Goal: Task Accomplishment & Management: Use online tool/utility

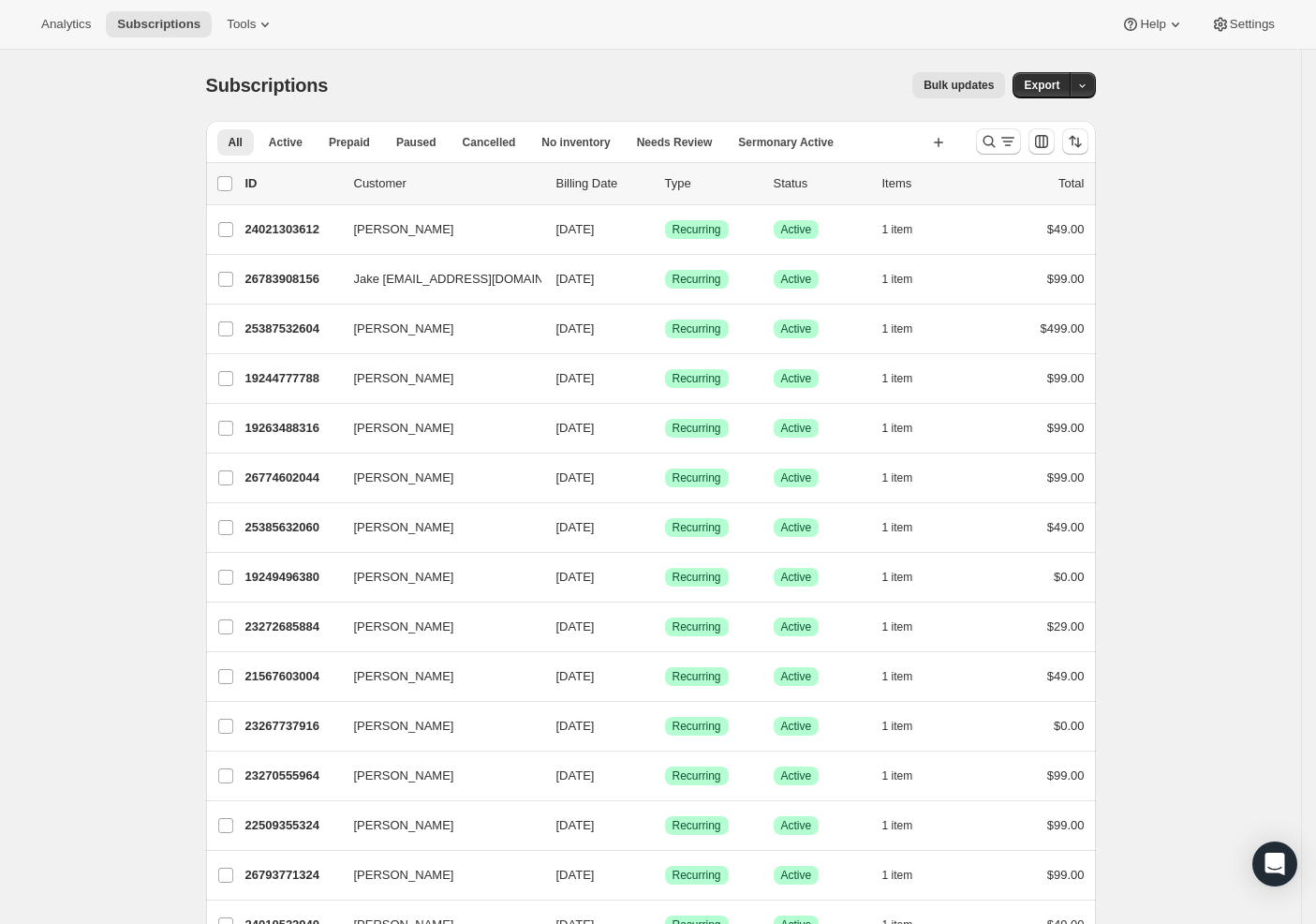
click at [233, 11] on div "Analytics Subscriptions Tools Help Settings" at bounding box center [658, 24] width 1316 height 50
click at [251, 36] on button "Tools" at bounding box center [251, 24] width 70 height 26
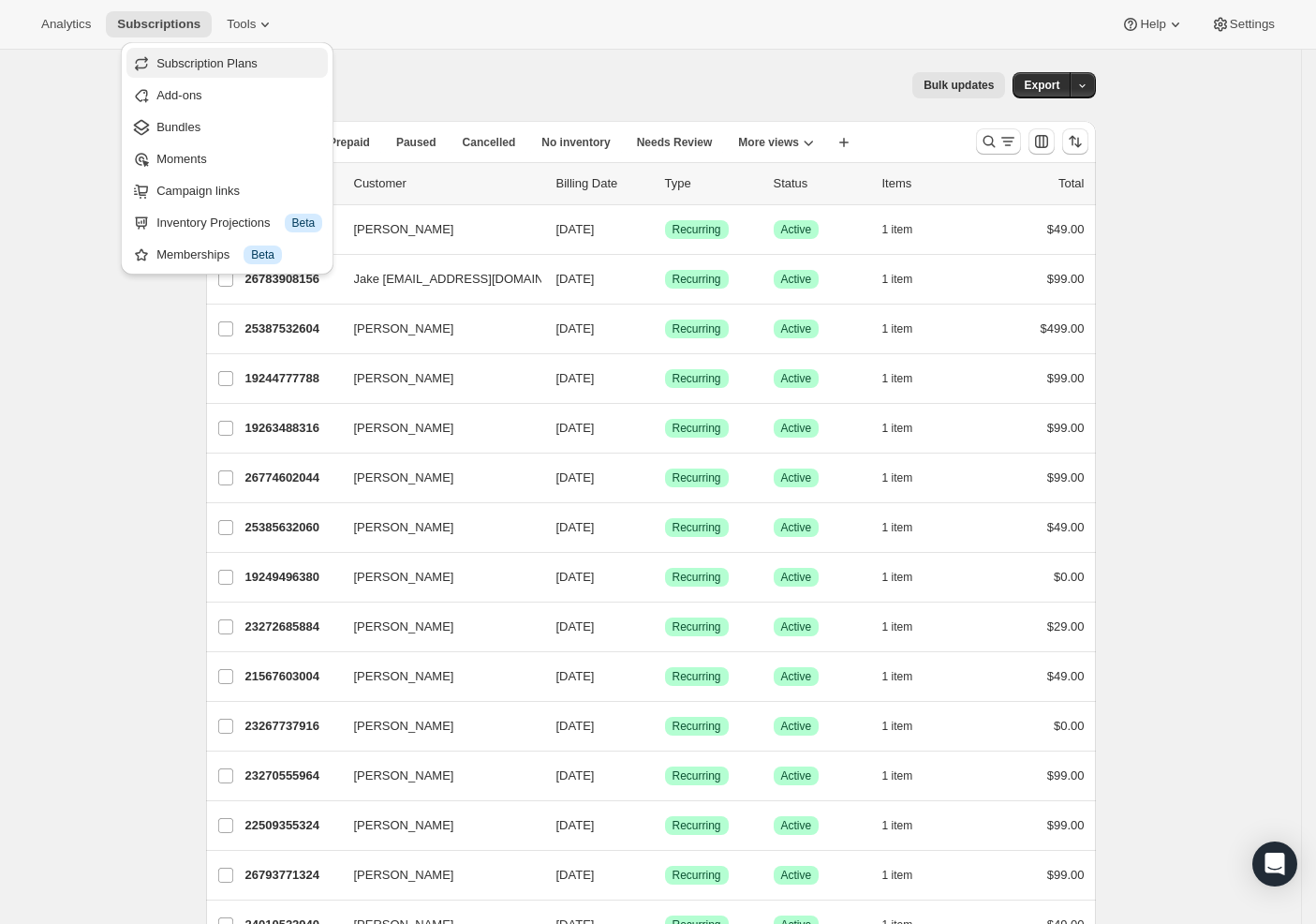
click at [198, 59] on span "Subscription Plans" at bounding box center [207, 63] width 102 height 14
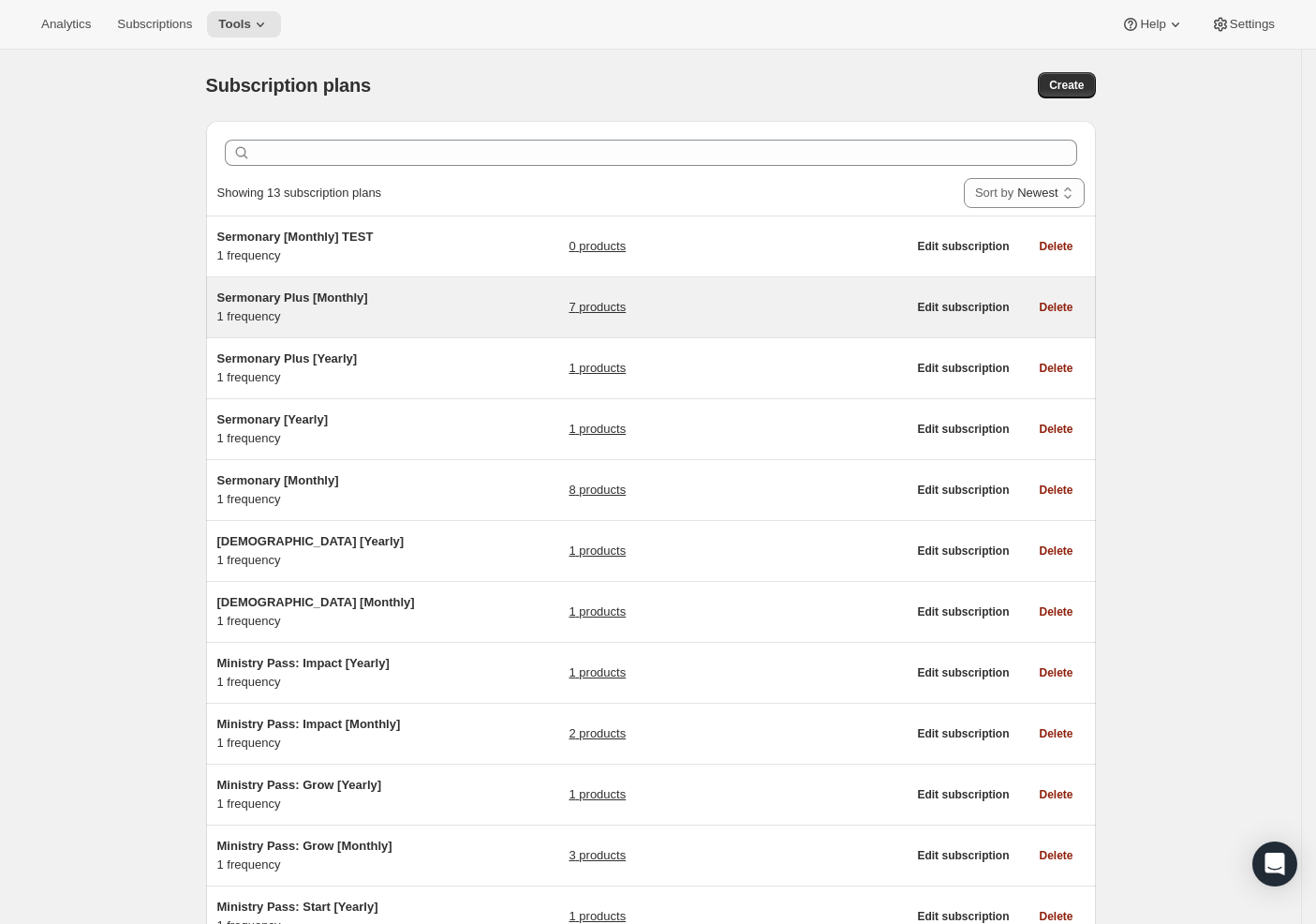
click at [429, 319] on div "Sermonary Plus [Monthly] 1 frequency" at bounding box center [335, 308] width 234 height 37
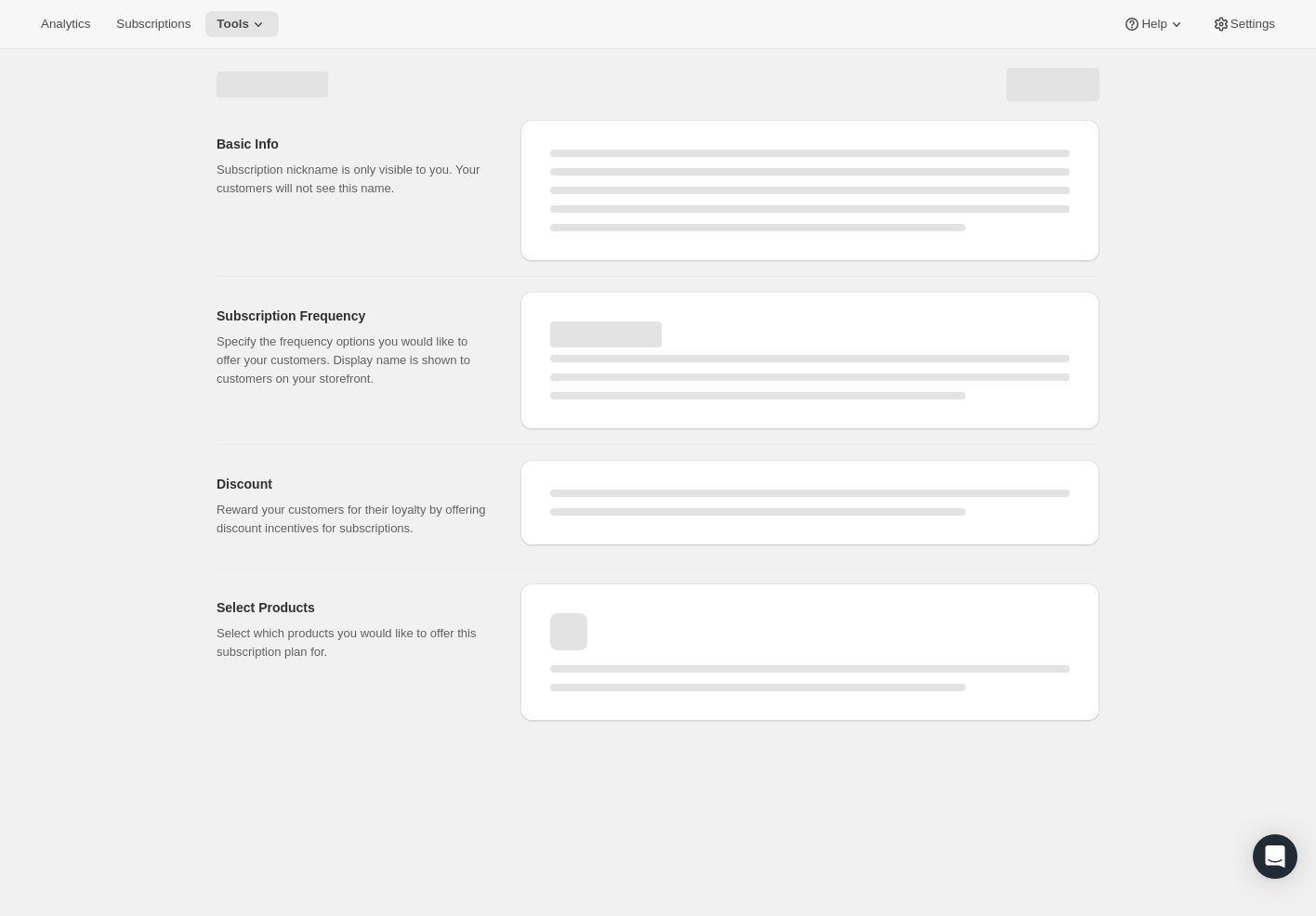
select select "WEEK"
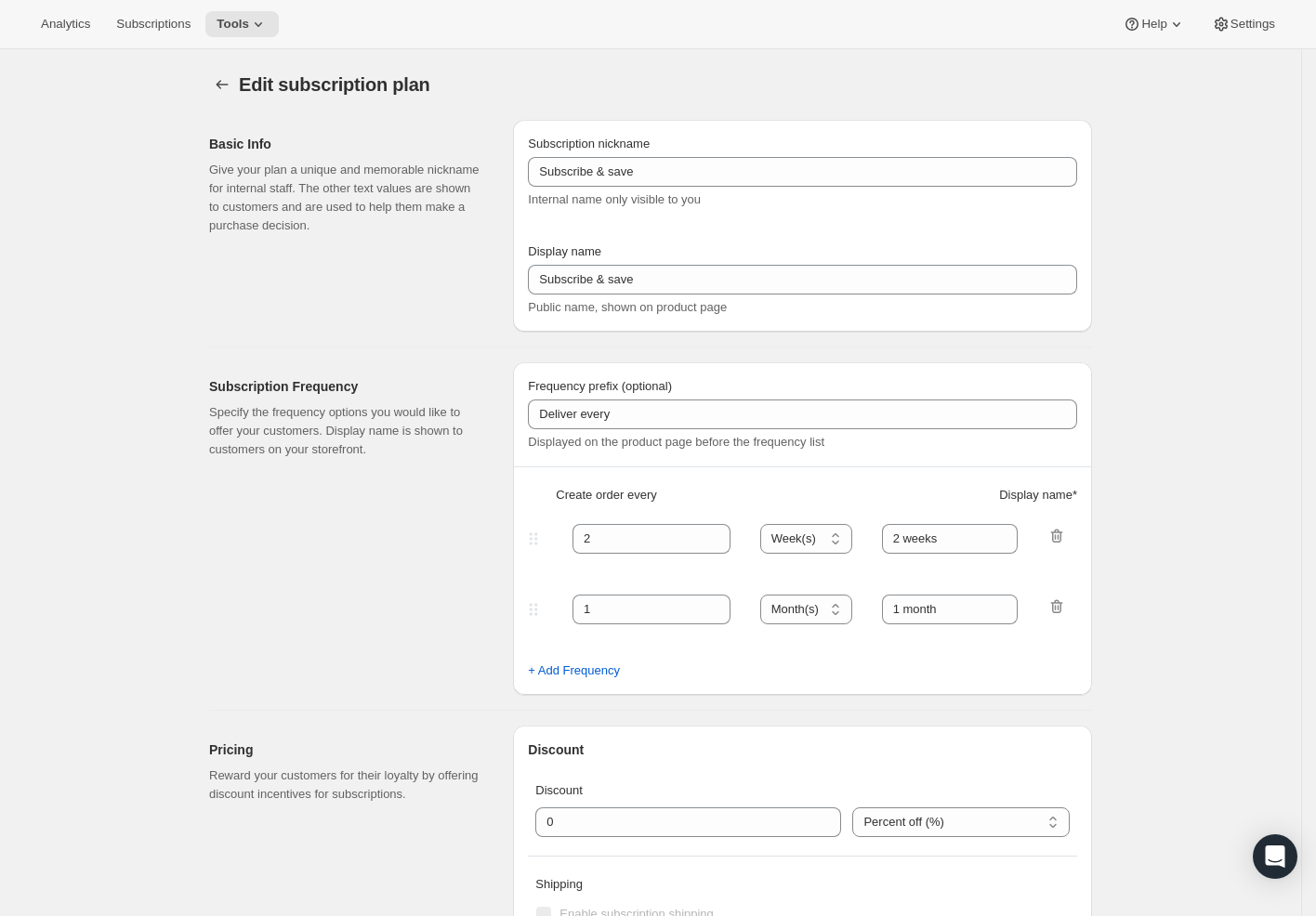
type input "Sermonary Plus [Monthly]"
type input "Monthly Membership"
type input "Your card will be charged"
type input "1"
select select "MONTH"
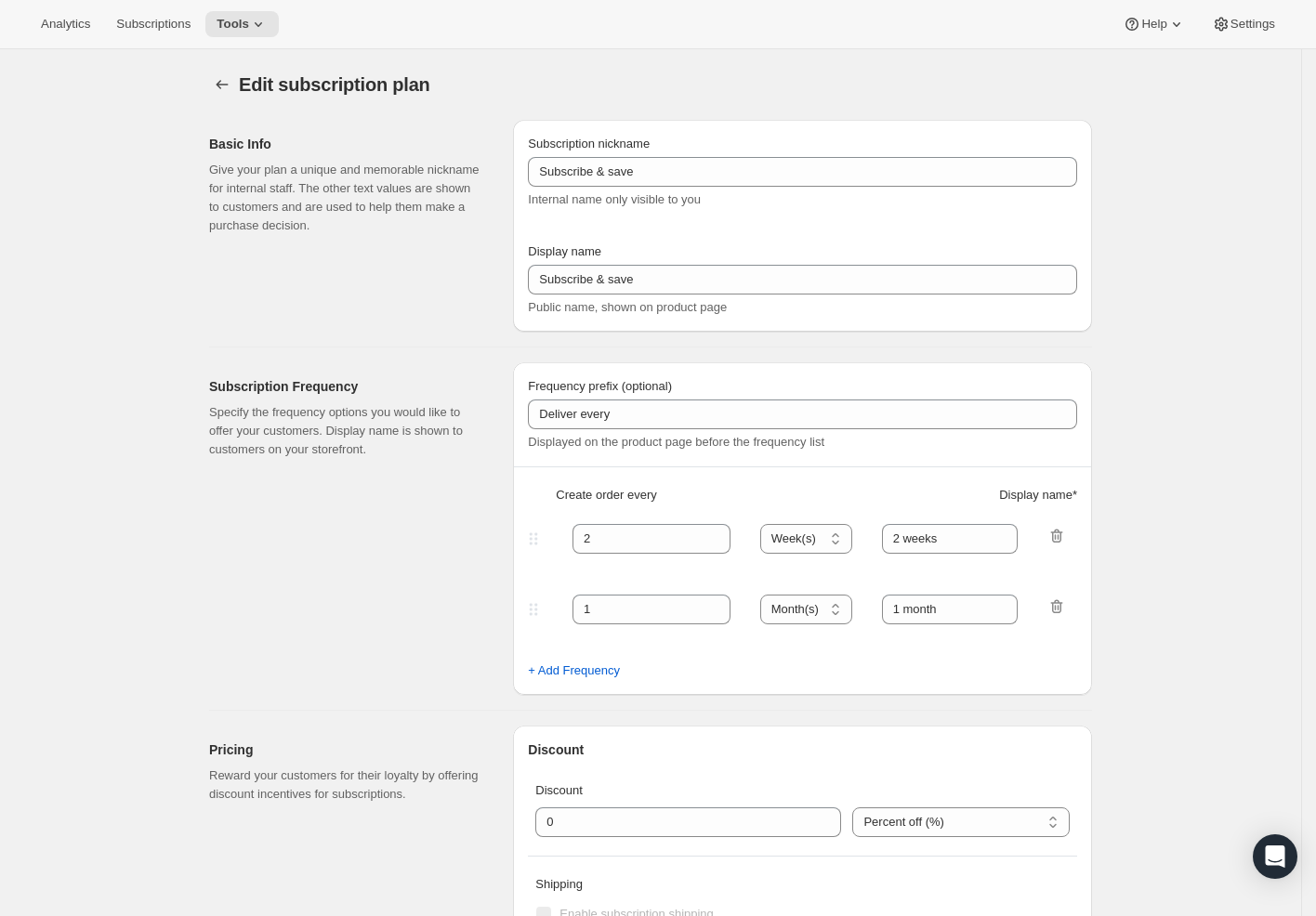
type input "monthly"
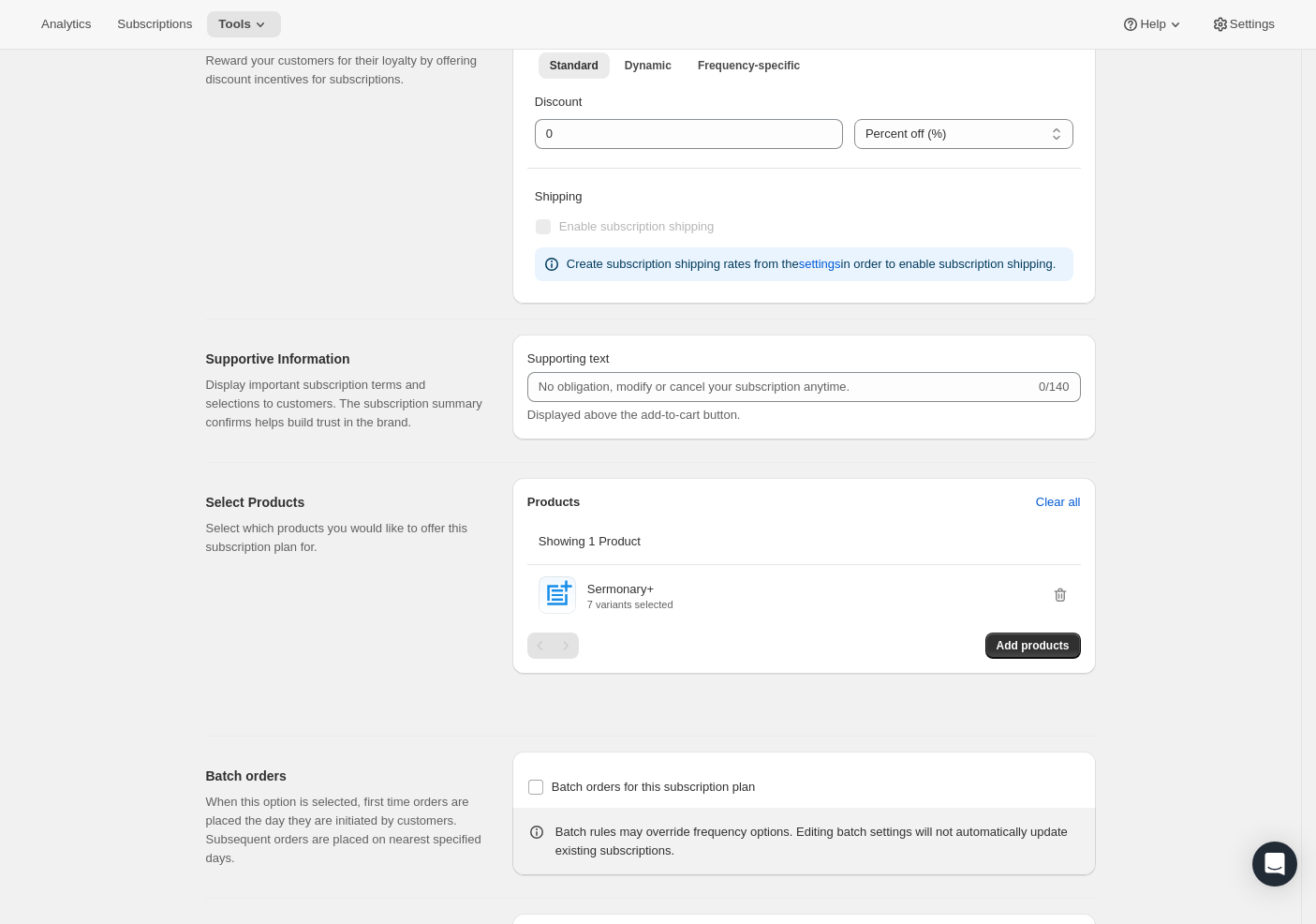
scroll to position [799, 0]
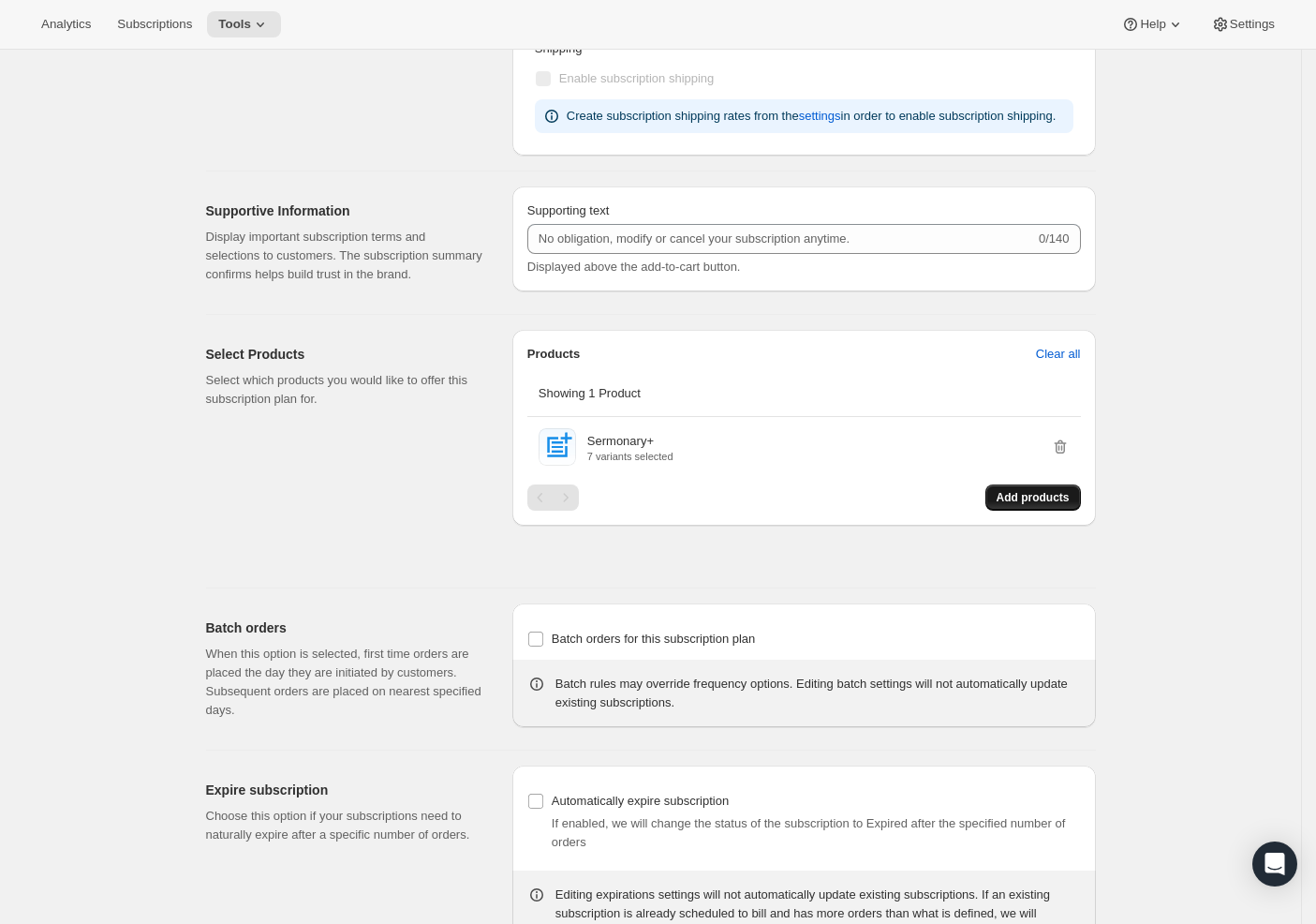
click at [1029, 505] on span "Add products" at bounding box center [1033, 497] width 73 height 15
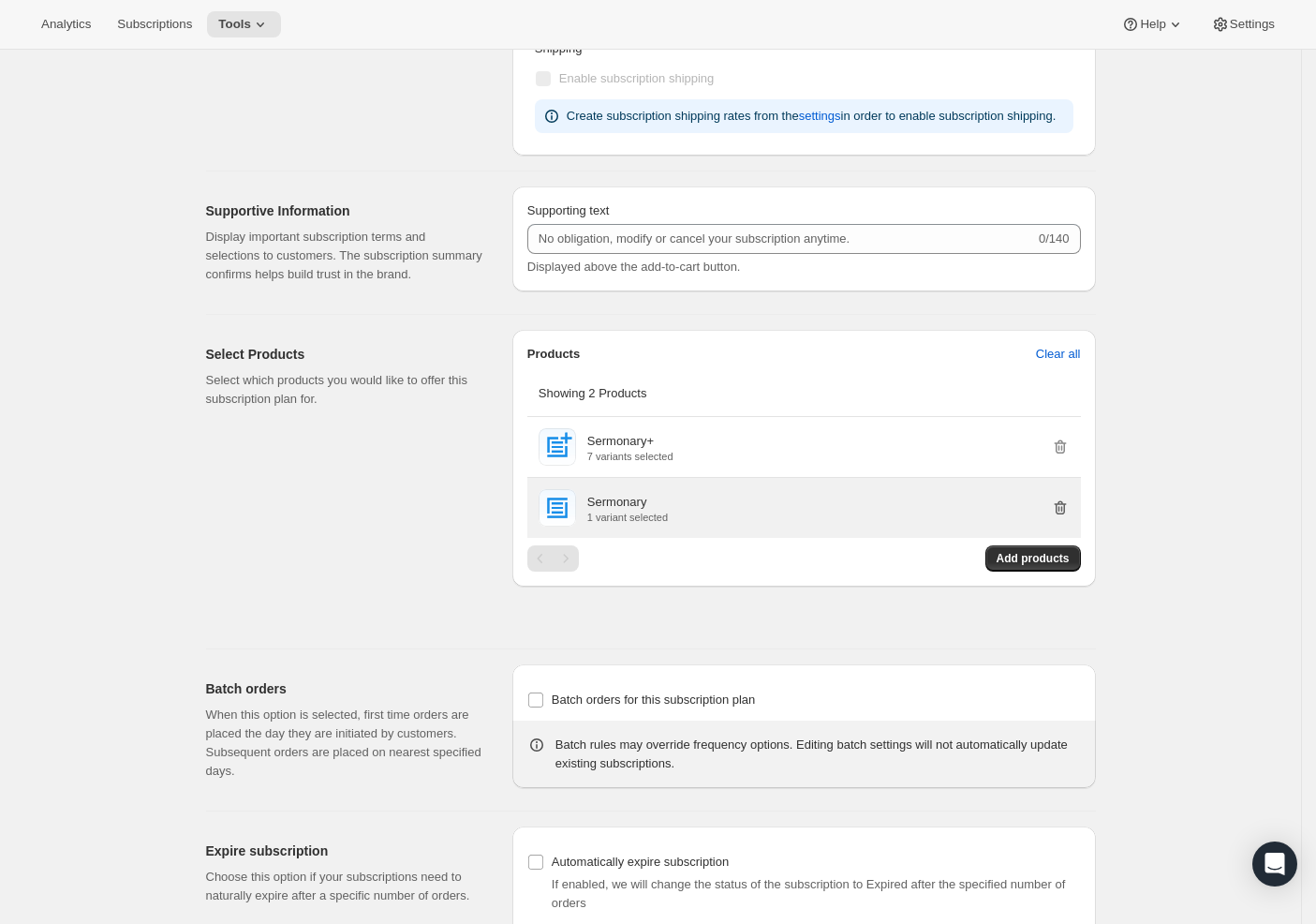
click at [1066, 515] on icon "button" at bounding box center [1059, 507] width 12 height 14
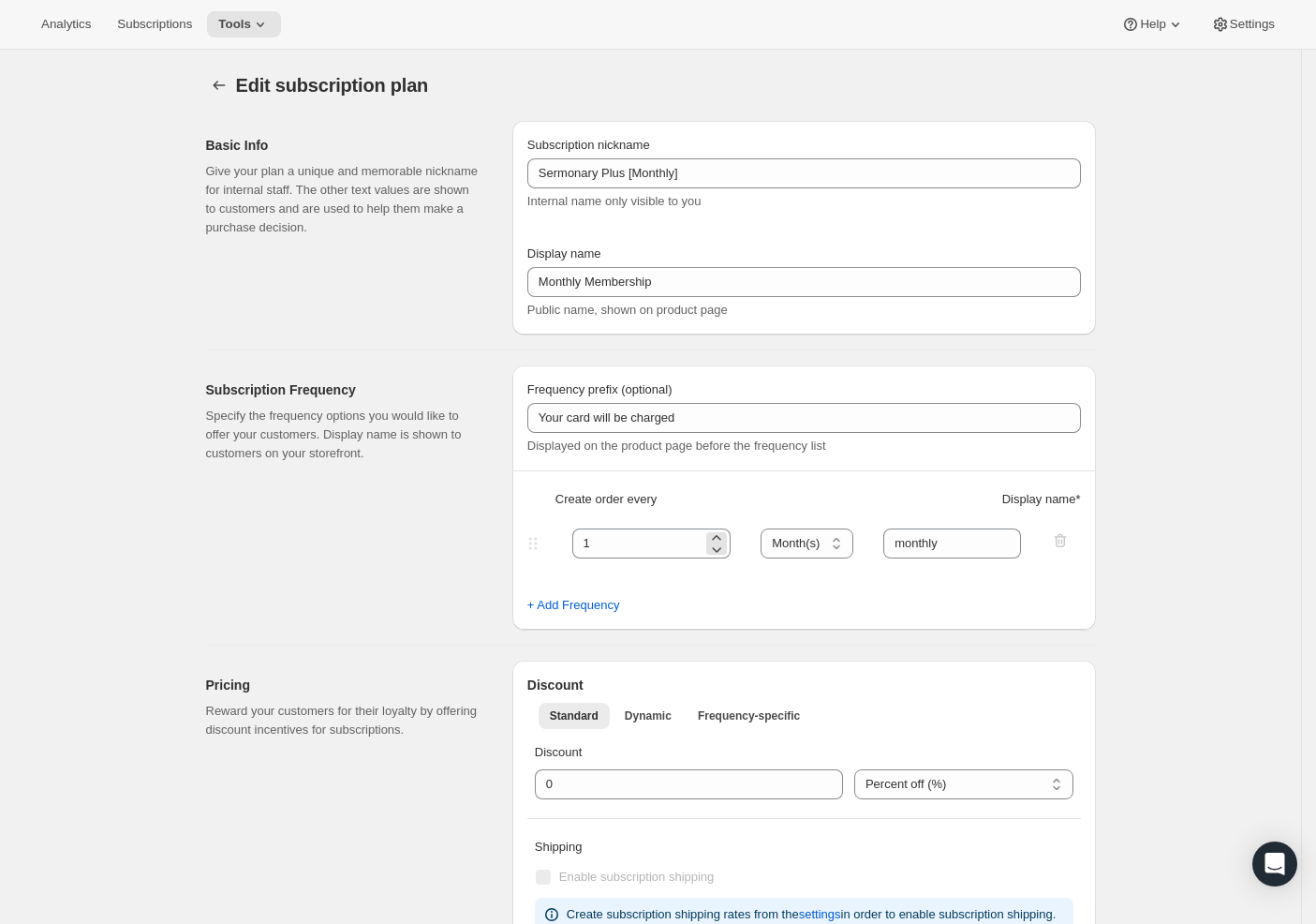
scroll to position [641, 0]
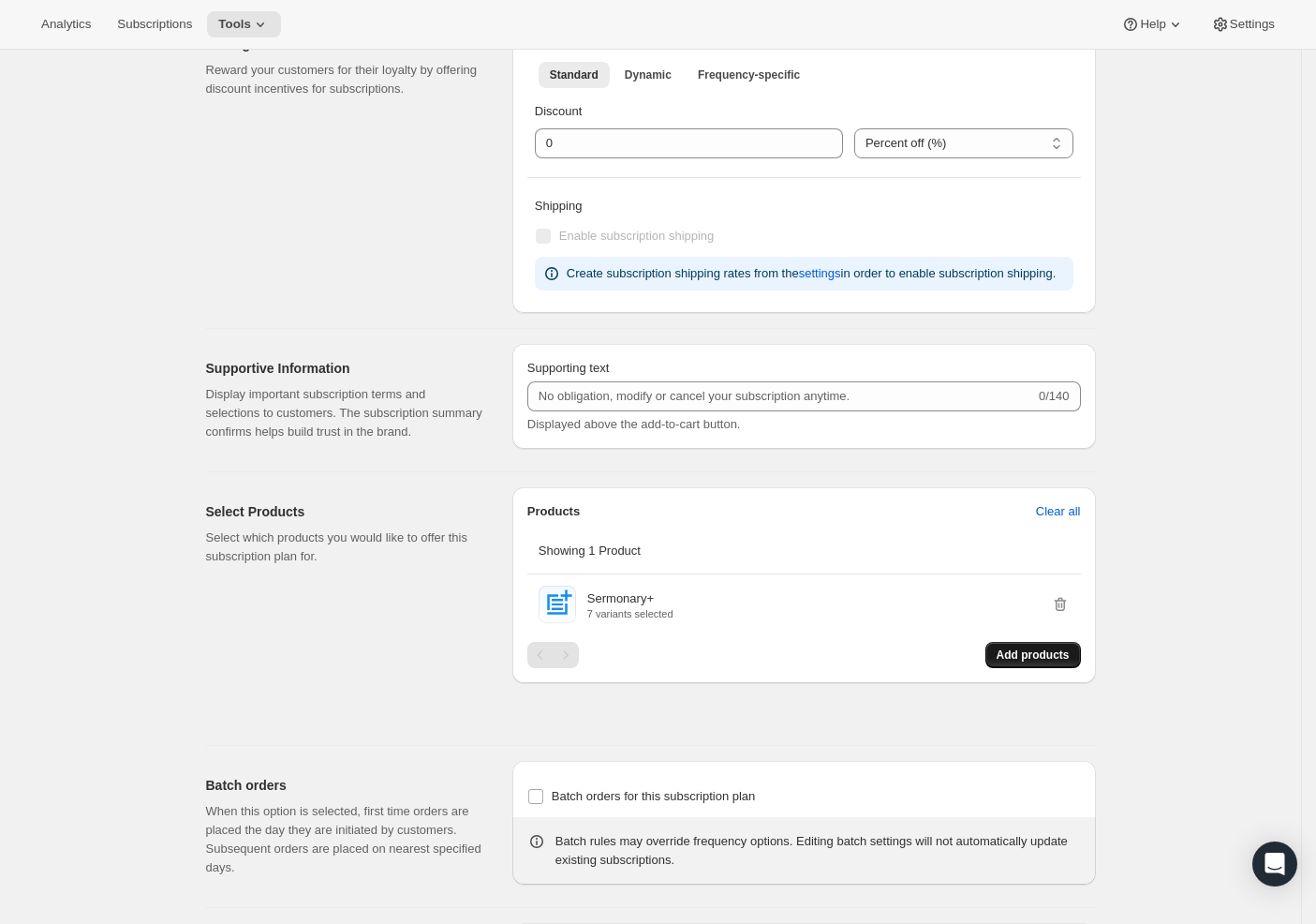
click at [1026, 662] on span "Add products" at bounding box center [1033, 654] width 73 height 15
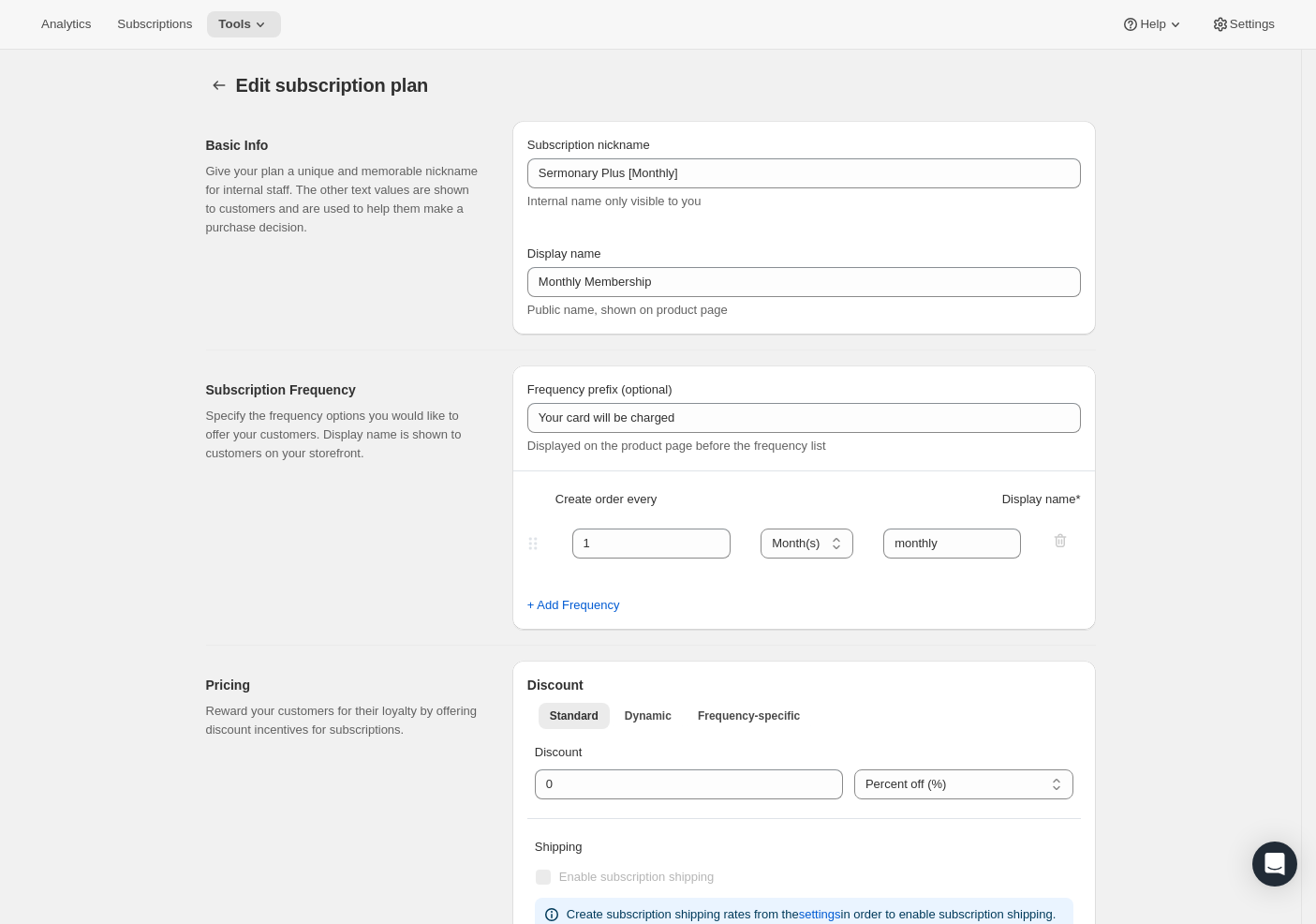
scroll to position [925, 0]
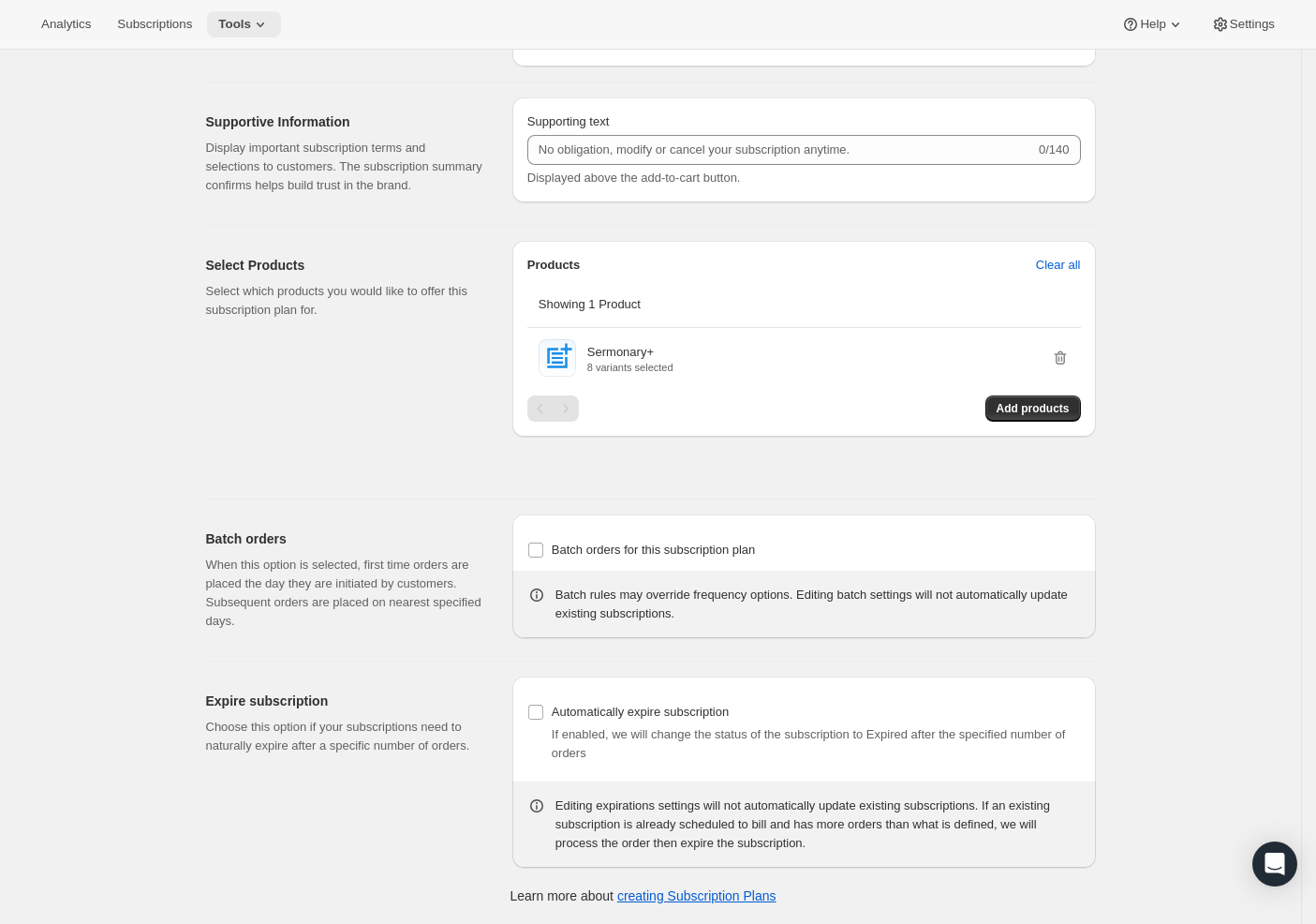
click at [251, 21] on icon at bounding box center [260, 23] width 19 height 19
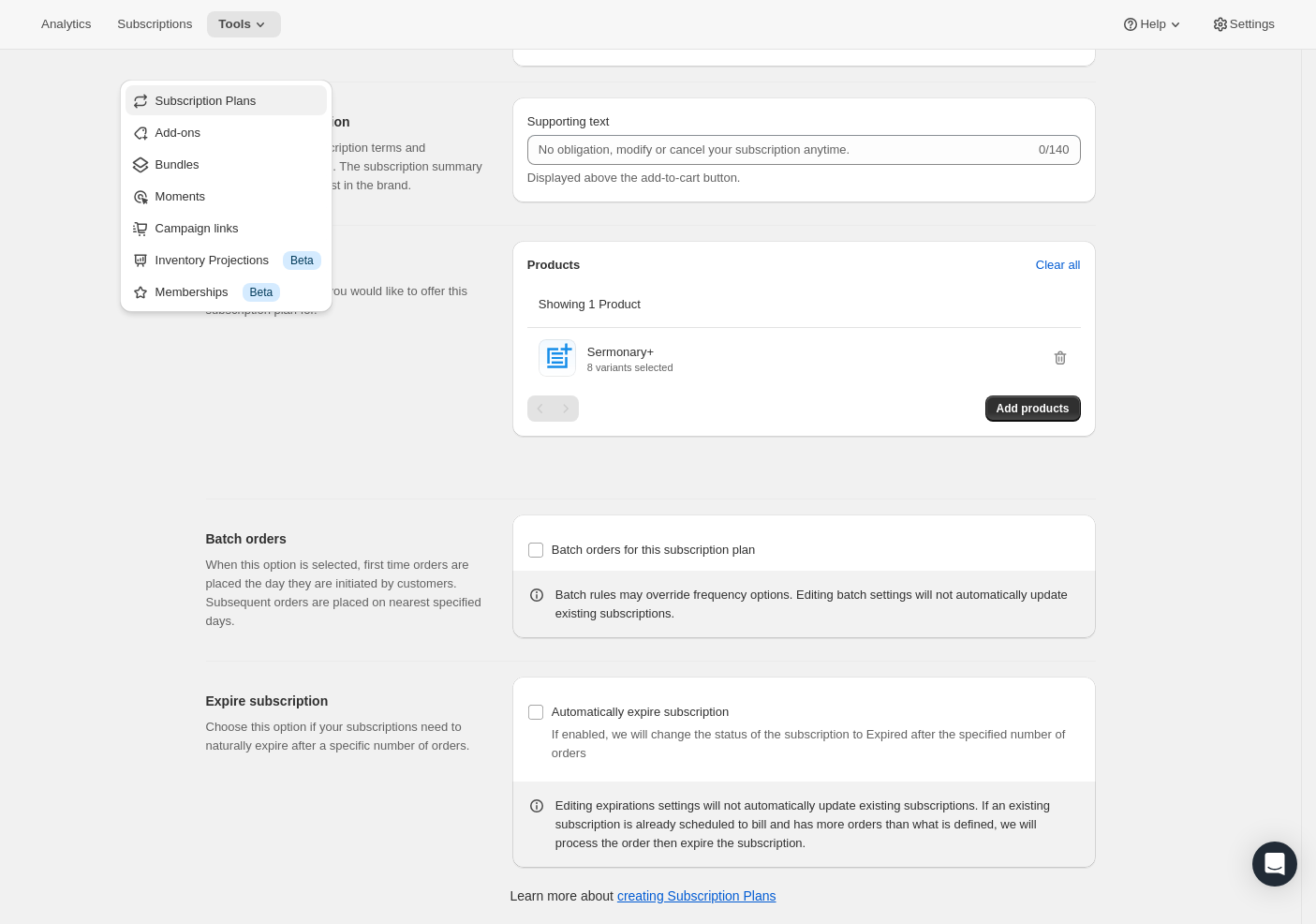
click at [229, 94] on span "Subscription Plans" at bounding box center [206, 101] width 102 height 14
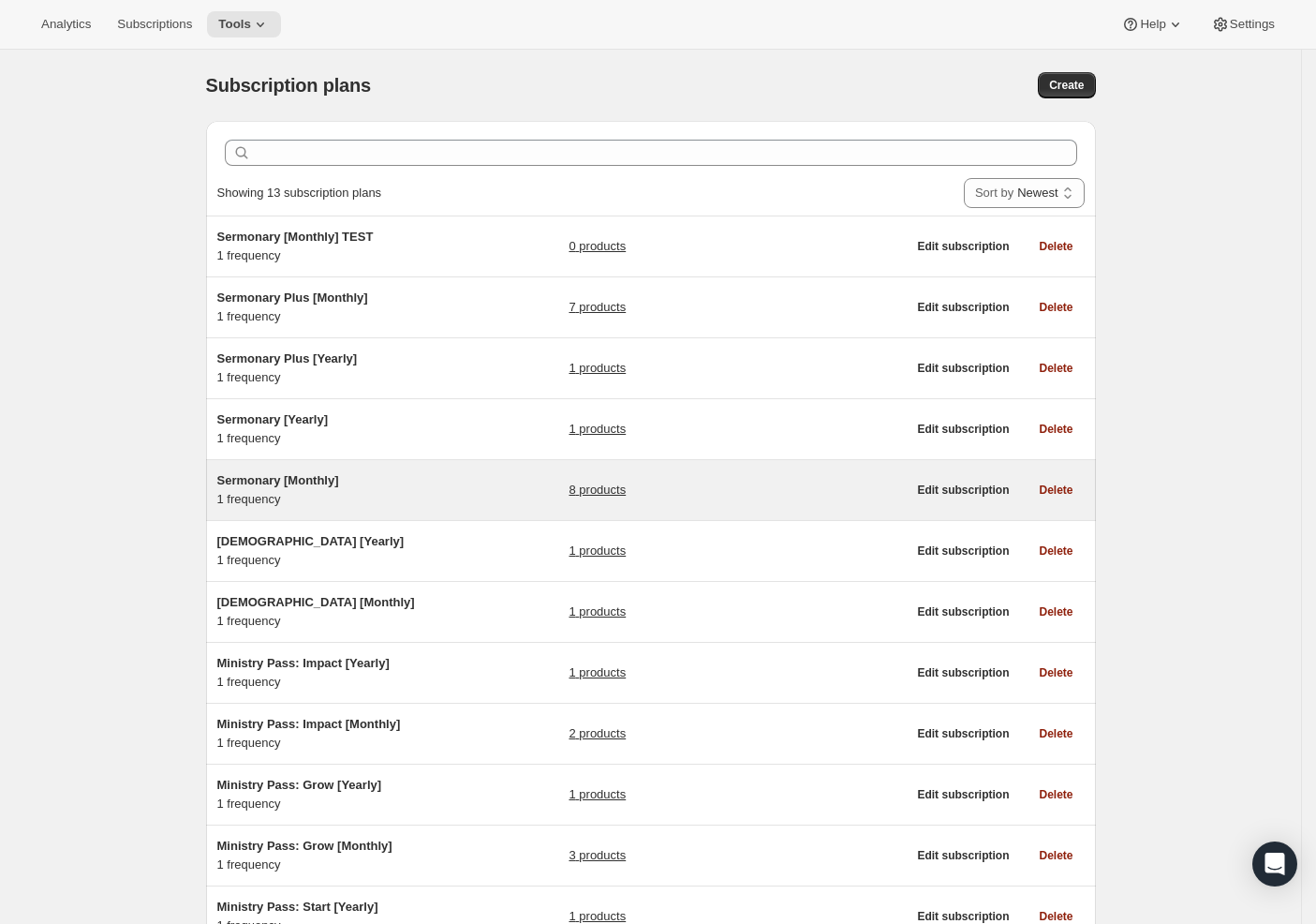
click at [339, 490] on div "Sermonary [Monthly] 1 frequency" at bounding box center [335, 490] width 234 height 37
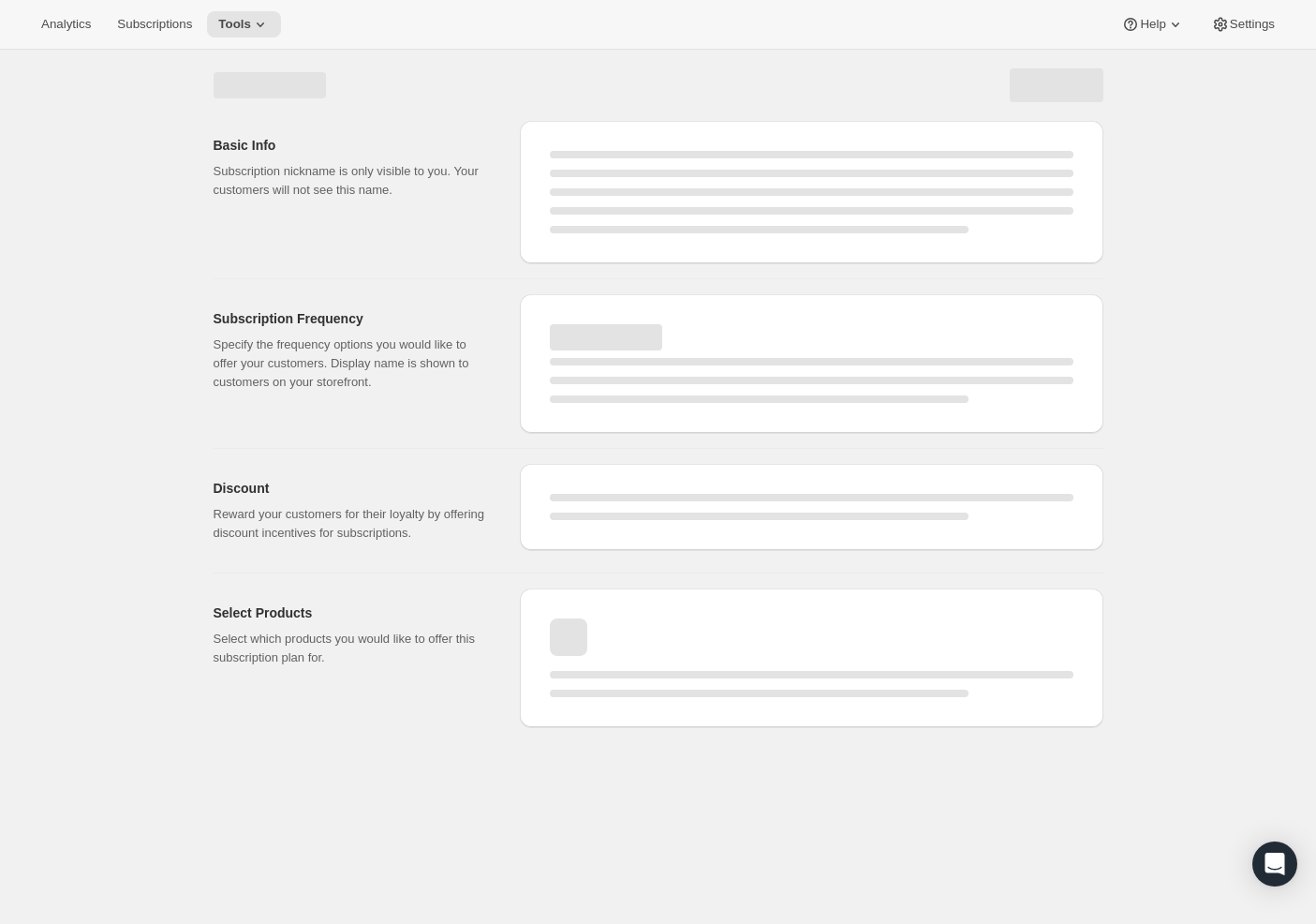
select select "WEEK"
select select "MONTH"
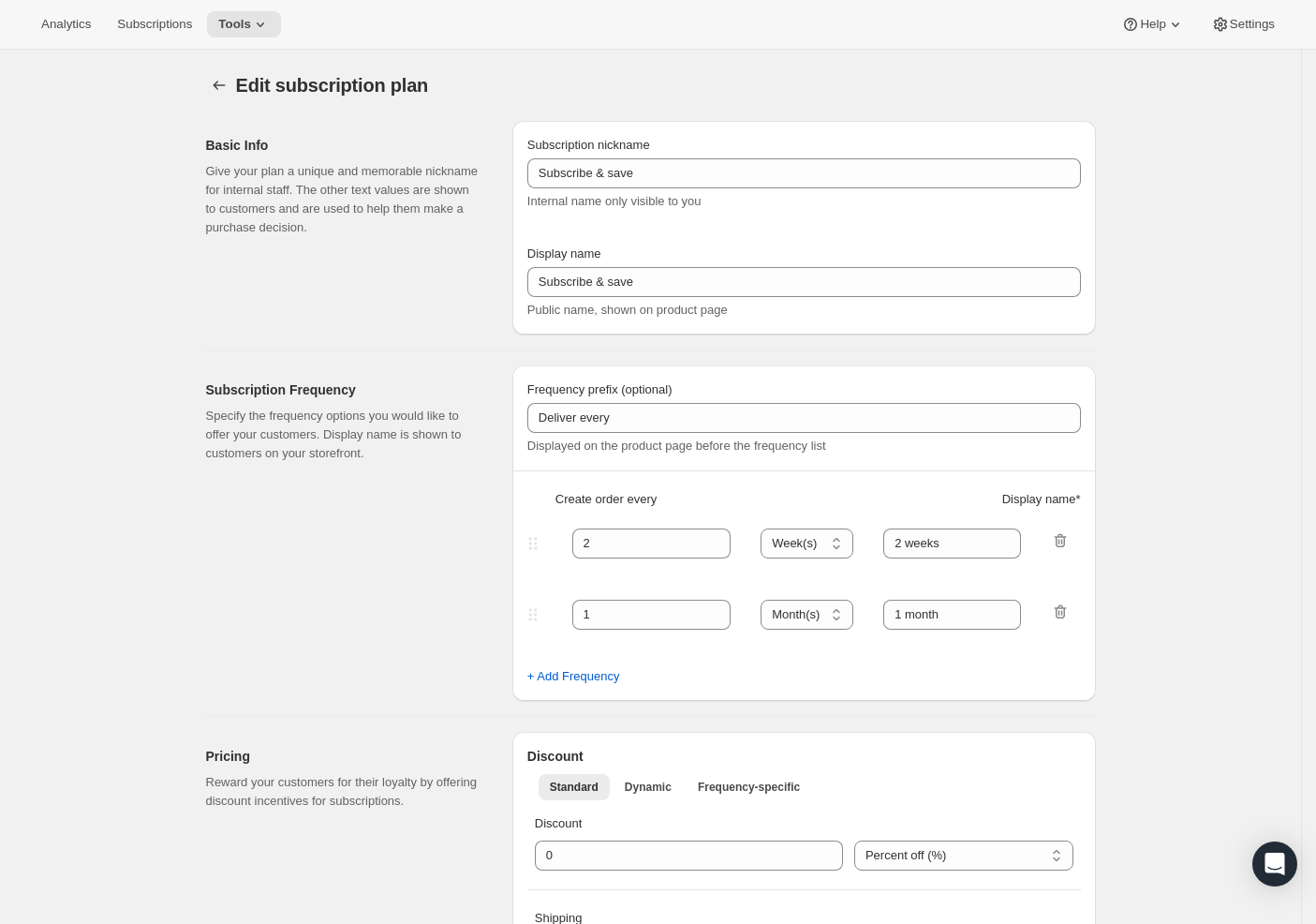
type input "Sermonary [Monthly]"
type input "Monthly Membership"
type input "Your card will be charged"
type input "1"
select select "MONTH"
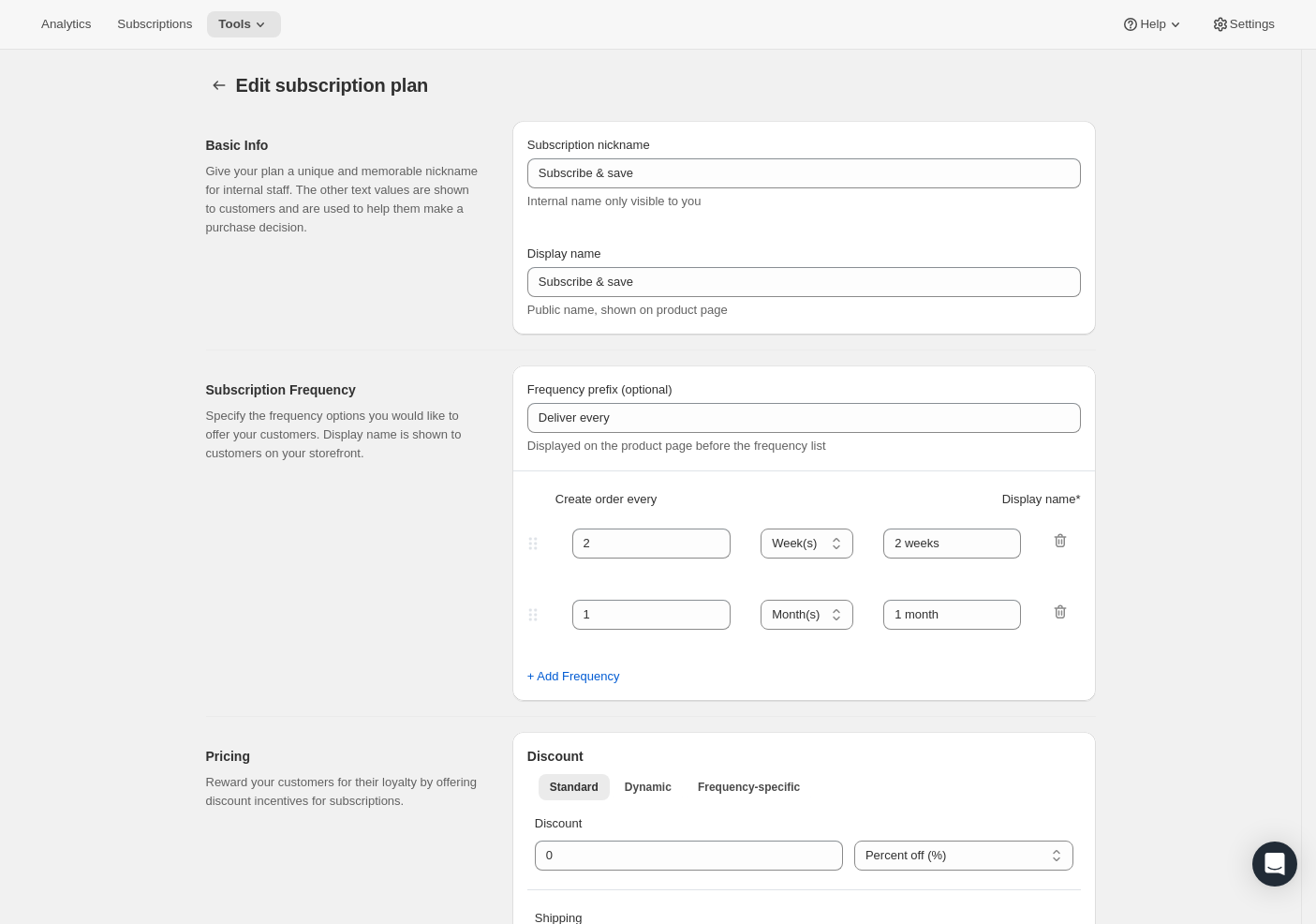
type input "monthly"
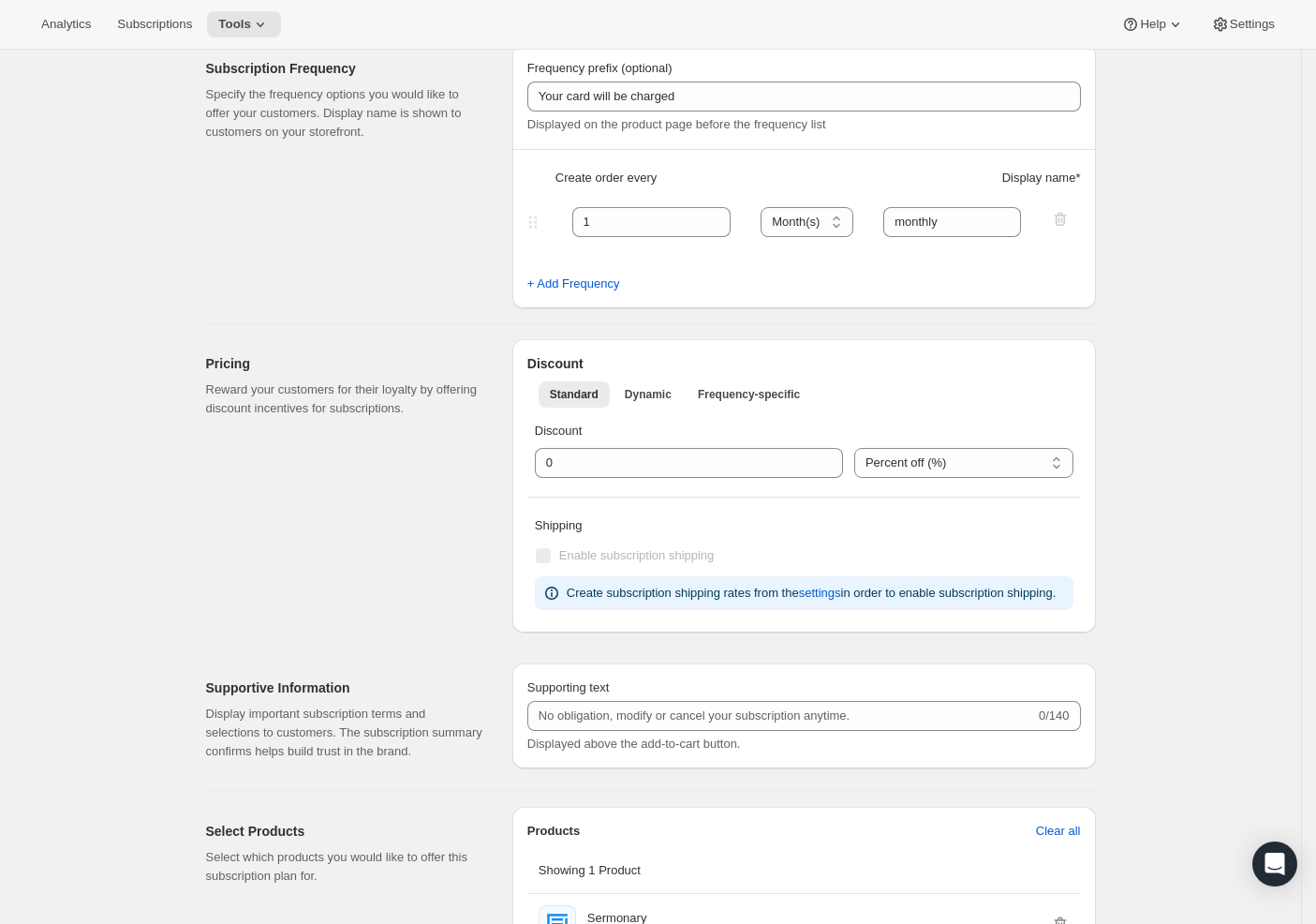
scroll to position [730, 0]
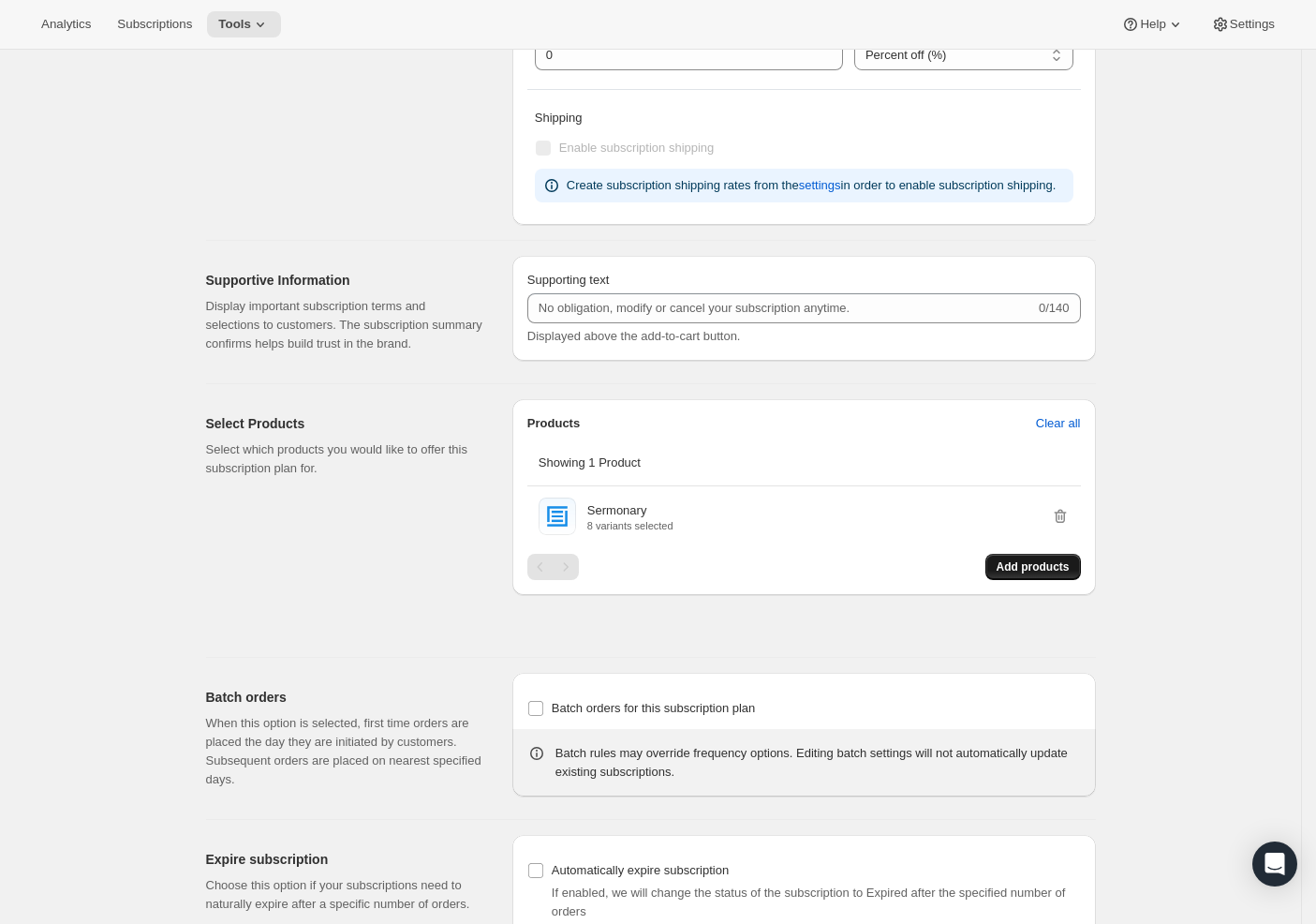
click at [1047, 574] on span "Add products" at bounding box center [1033, 567] width 73 height 15
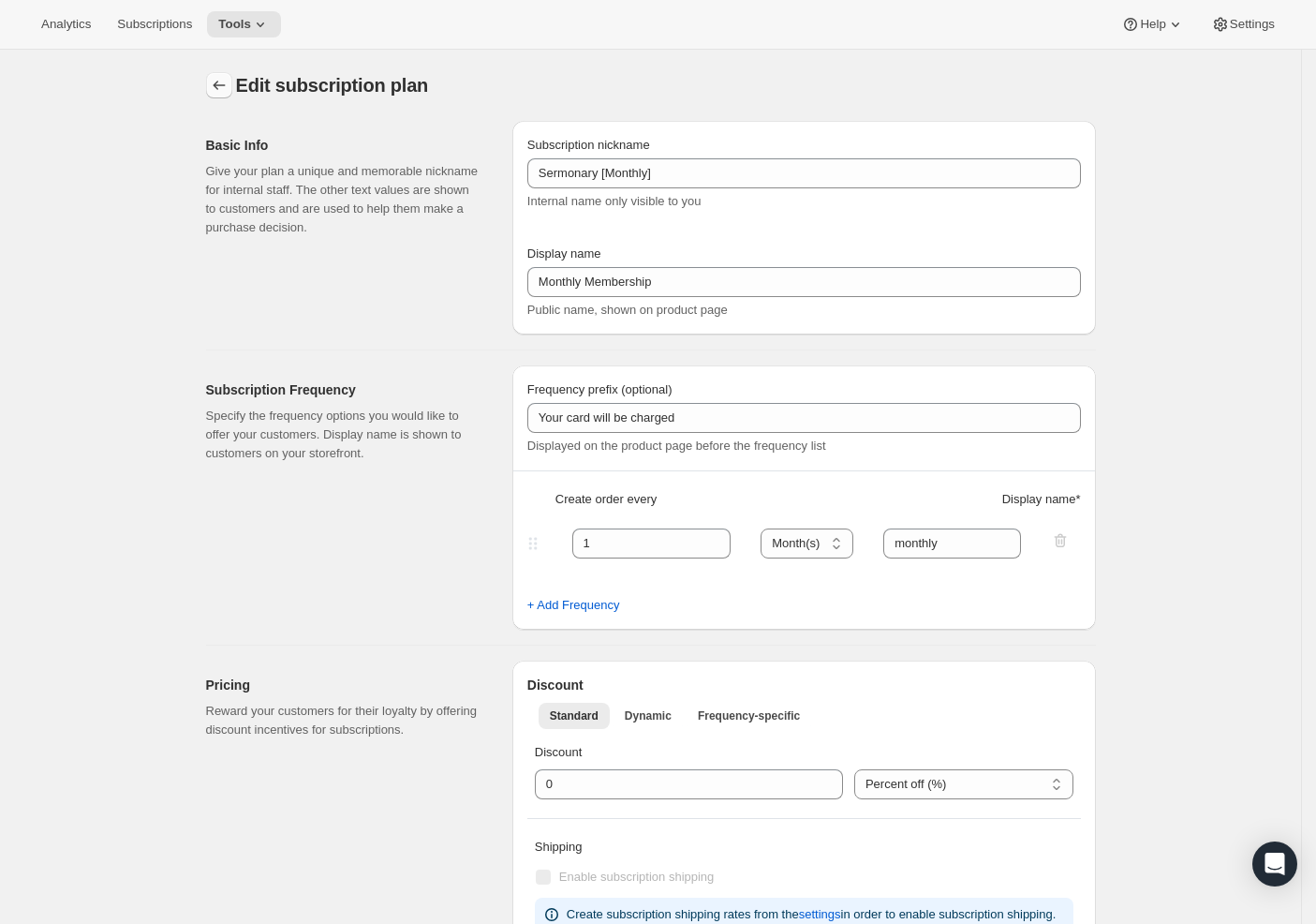
click at [228, 89] on icon "Subscription plans" at bounding box center [219, 85] width 19 height 19
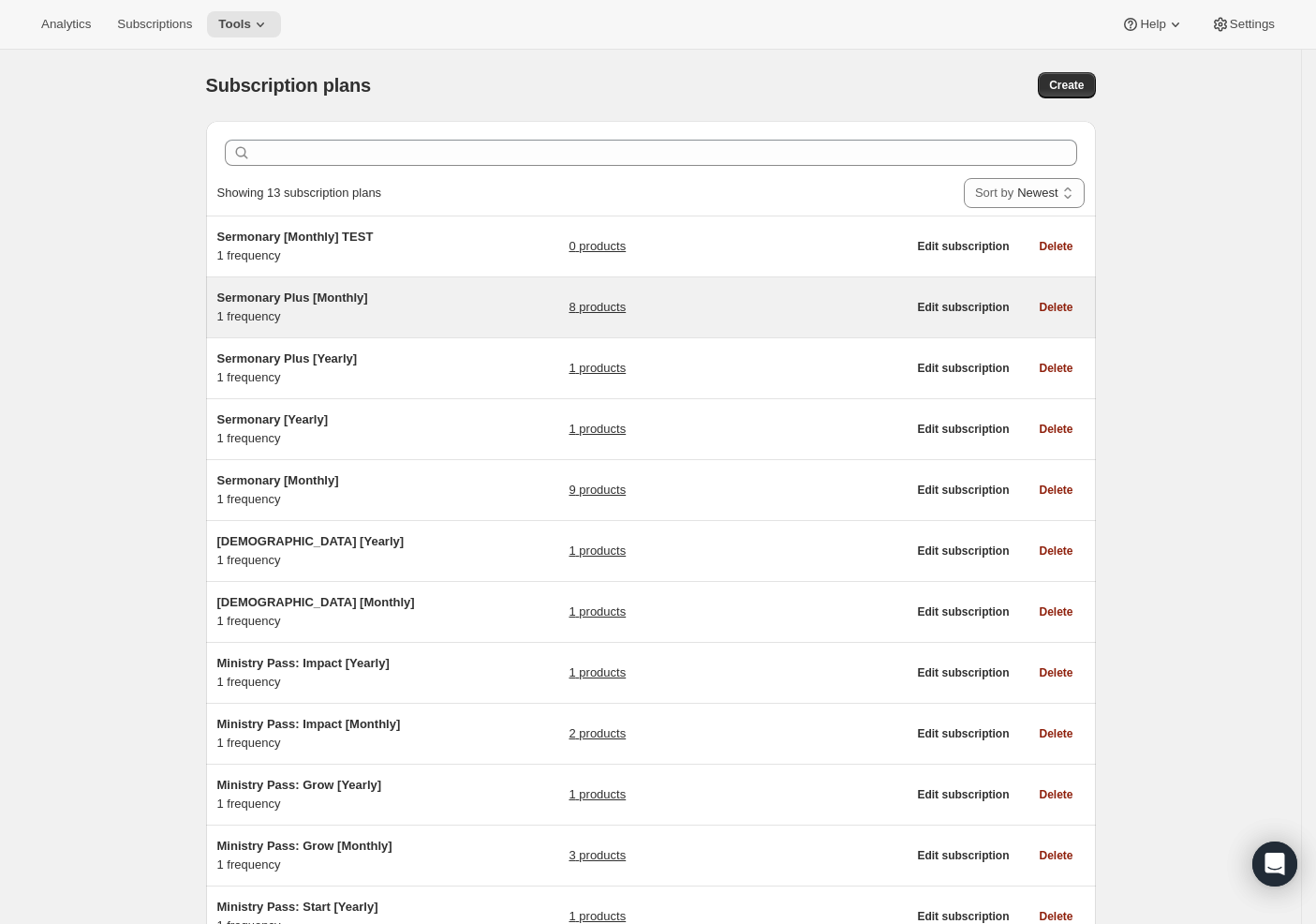
click at [594, 311] on link "8 products" at bounding box center [596, 307] width 58 height 19
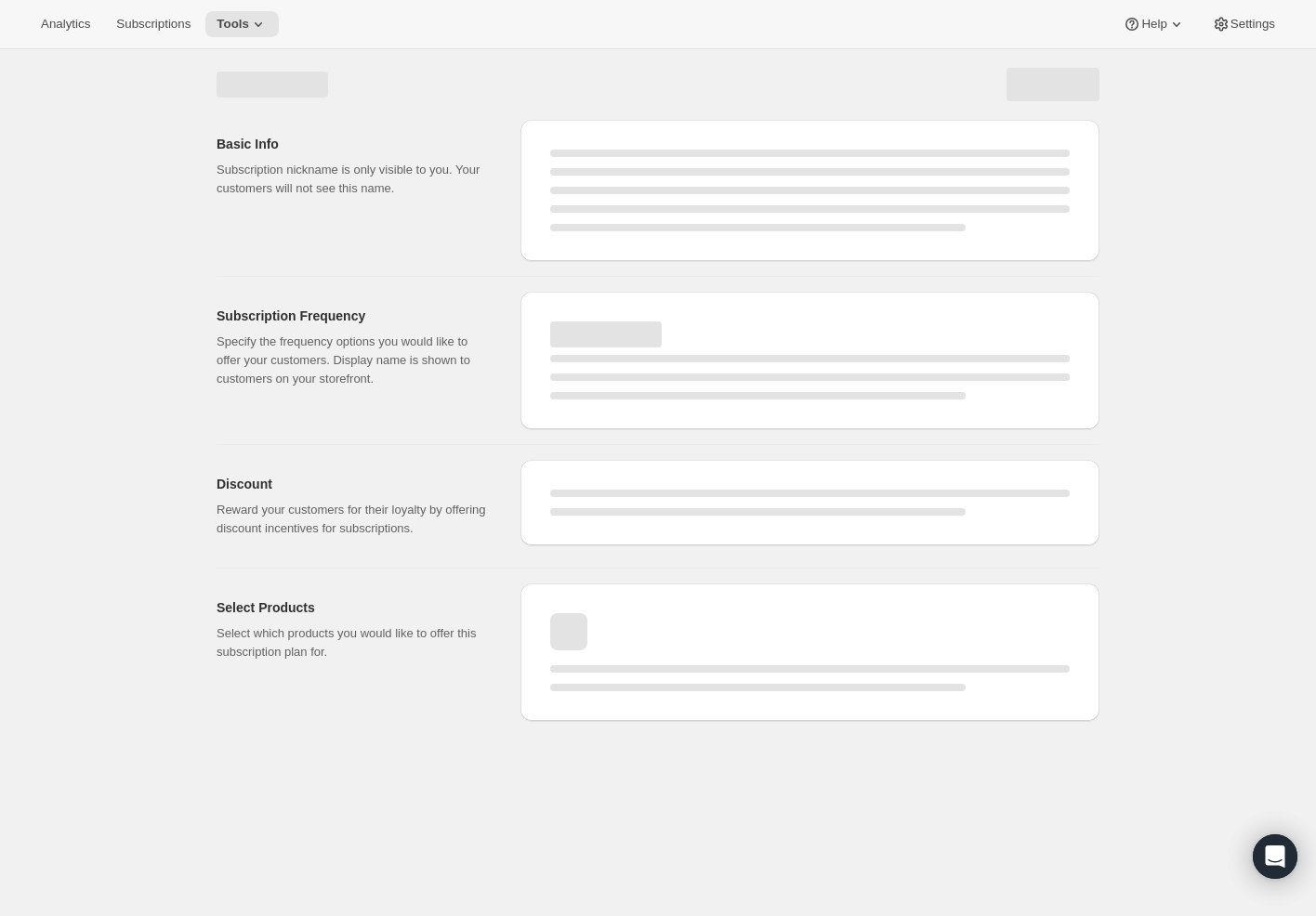
select select "WEEK"
select select "MONTH"
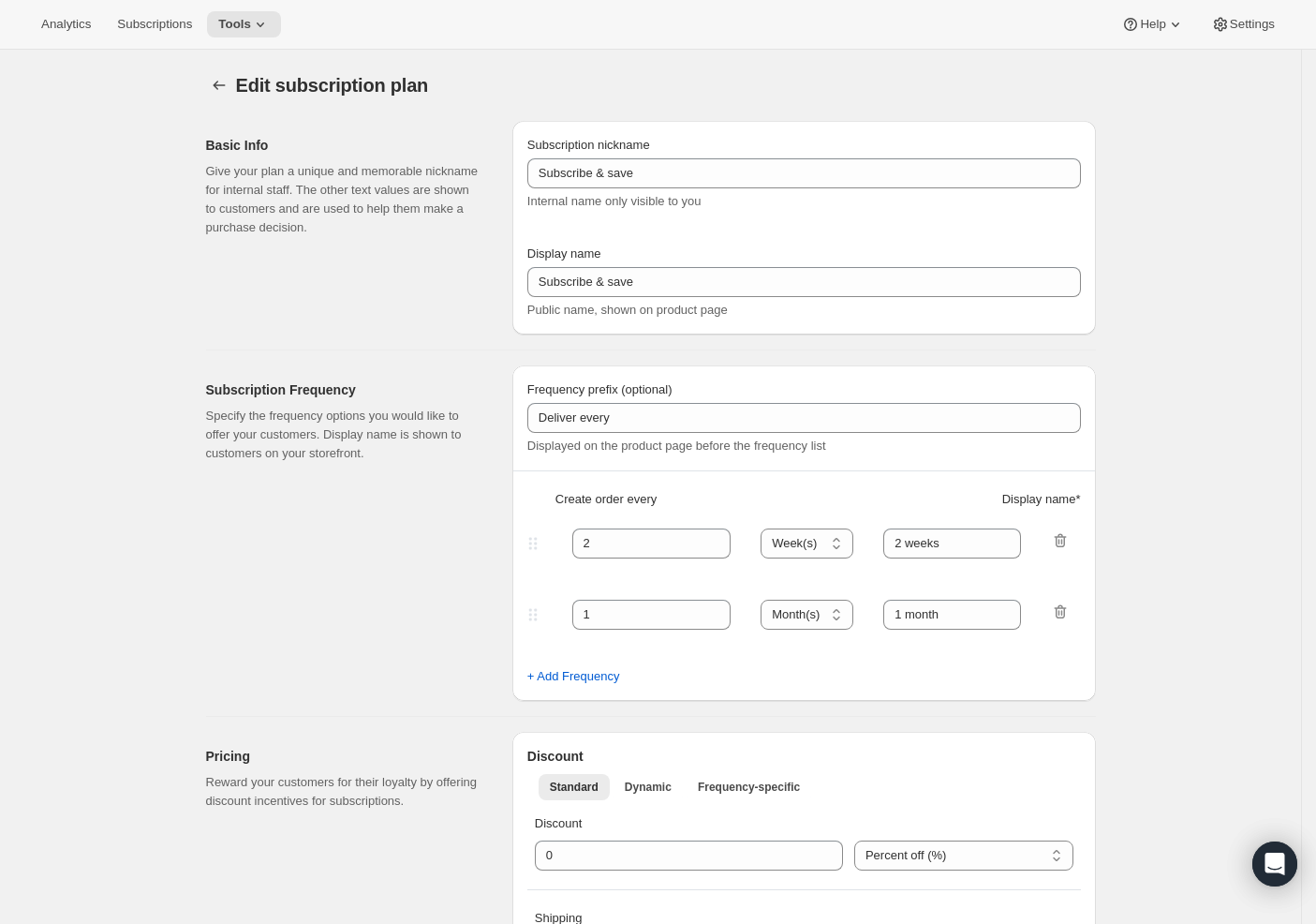
type input "Sermonary Plus [Monthly]"
type input "Monthly Membership"
type input "Your card will be charged"
type input "1"
select select "MONTH"
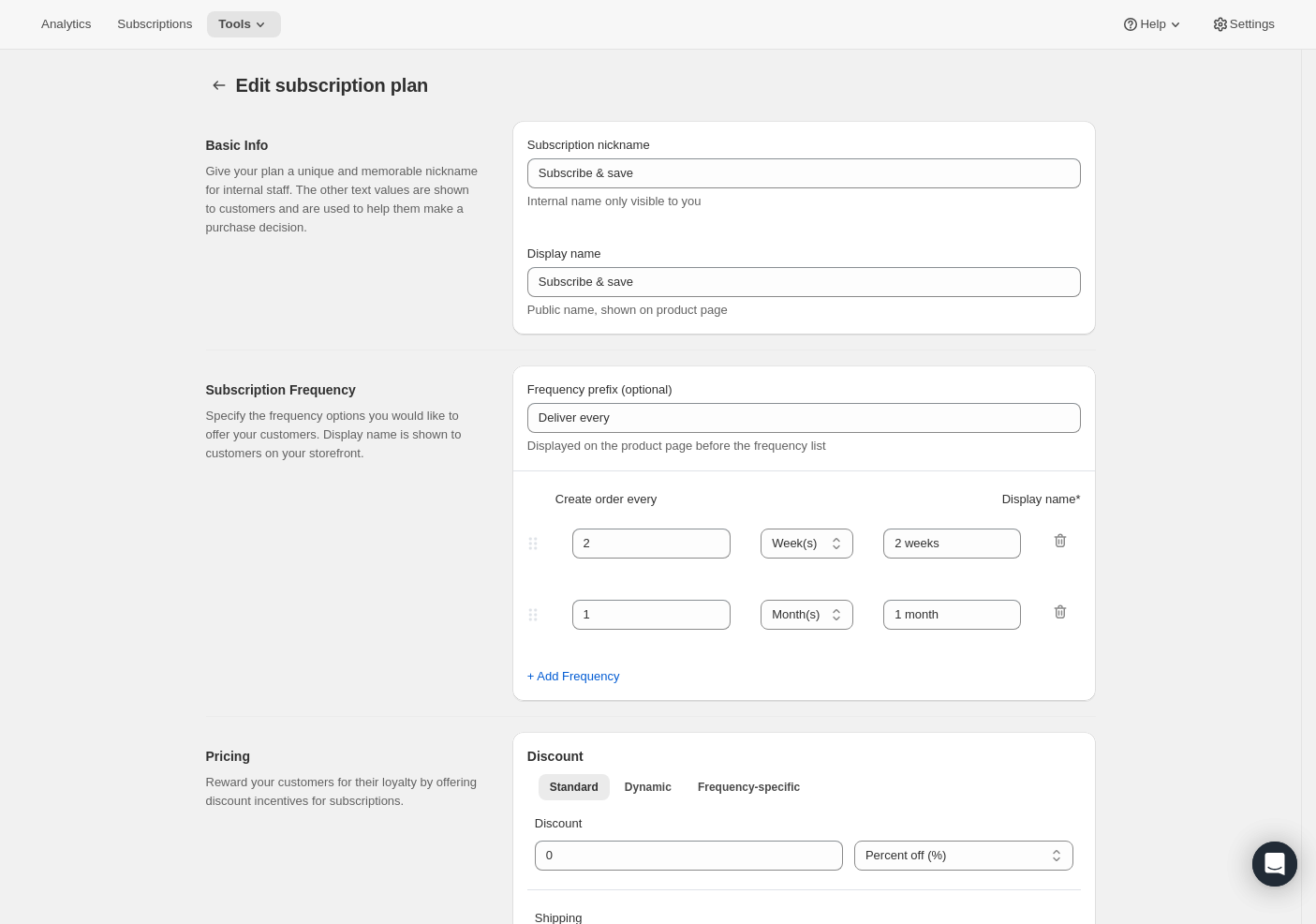
type input "monthly"
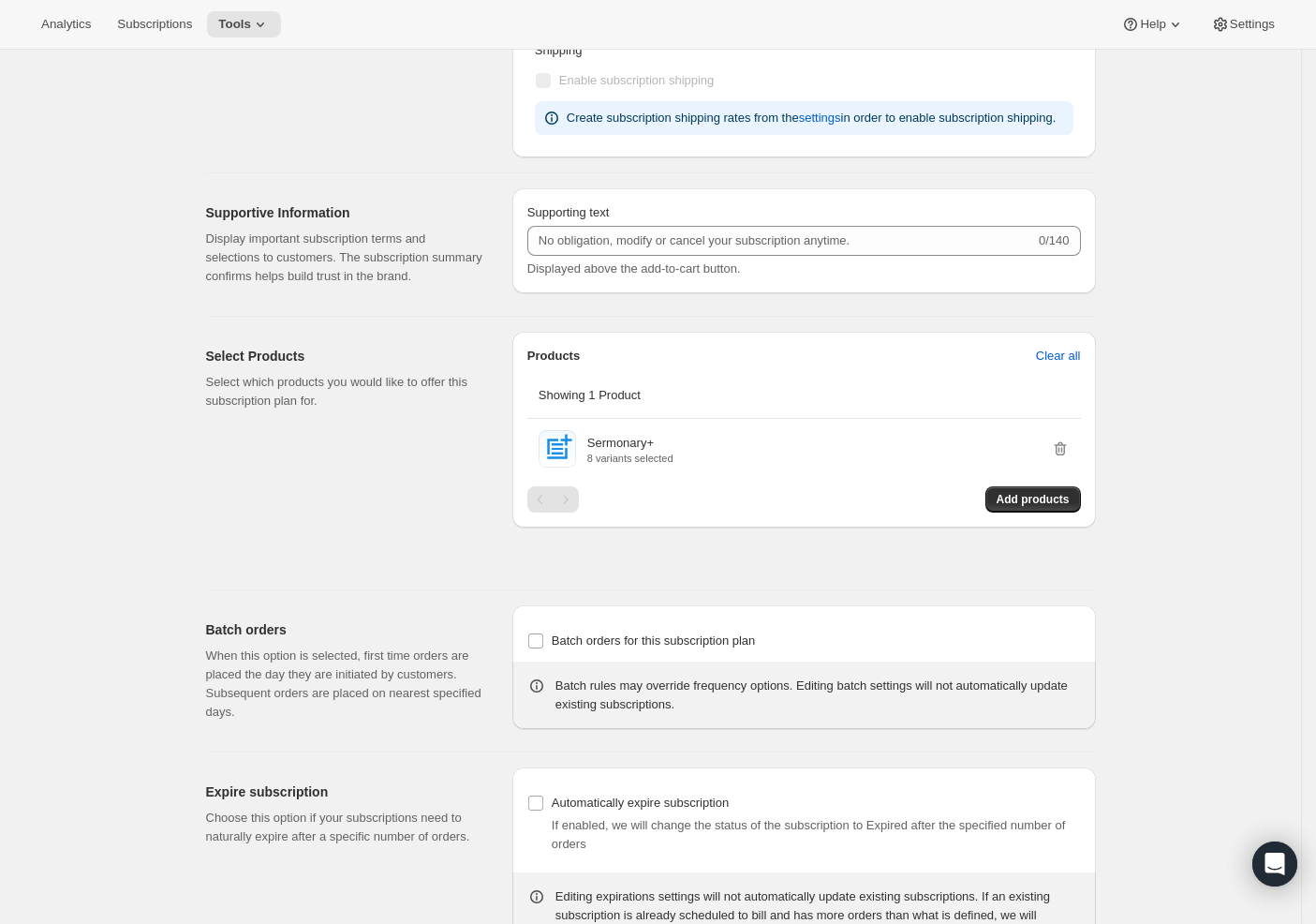
scroll to position [925, 0]
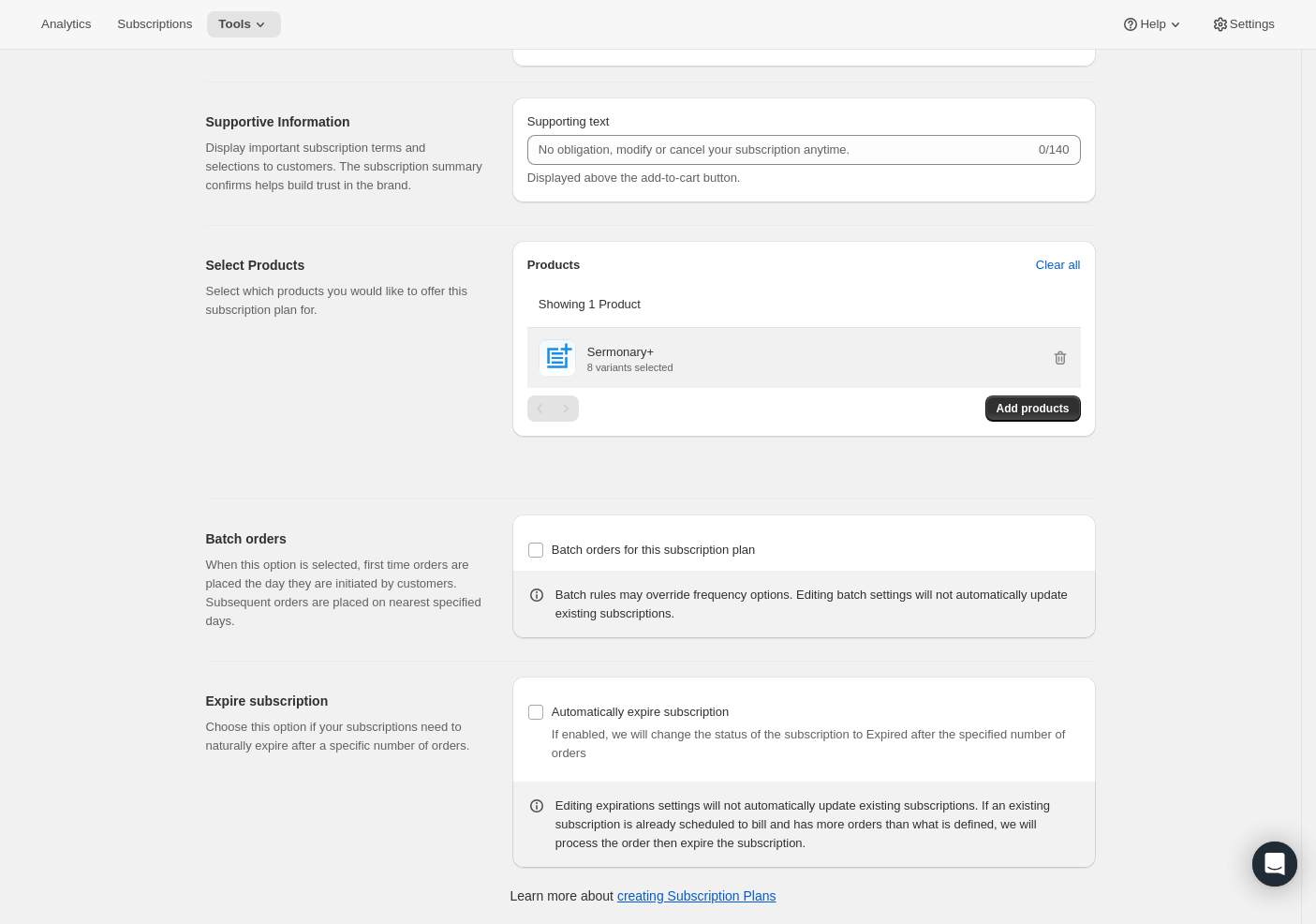
click at [746, 359] on div "Sermonary+ 8 variants selected" at bounding box center [829, 357] width 482 height 30
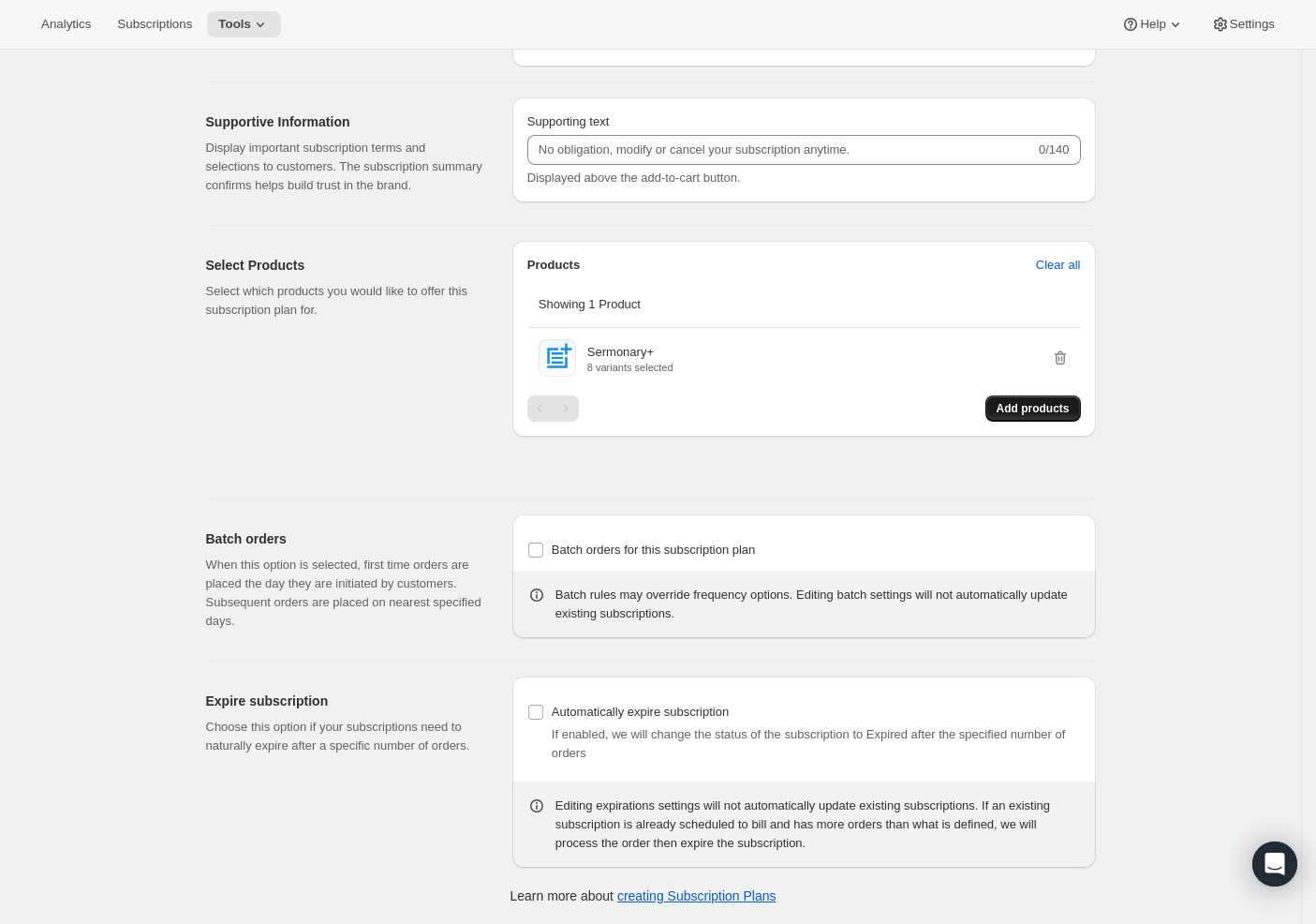
click at [1023, 411] on span "Add products" at bounding box center [1033, 408] width 73 height 15
click at [238, 35] on button "Tools" at bounding box center [244, 24] width 74 height 26
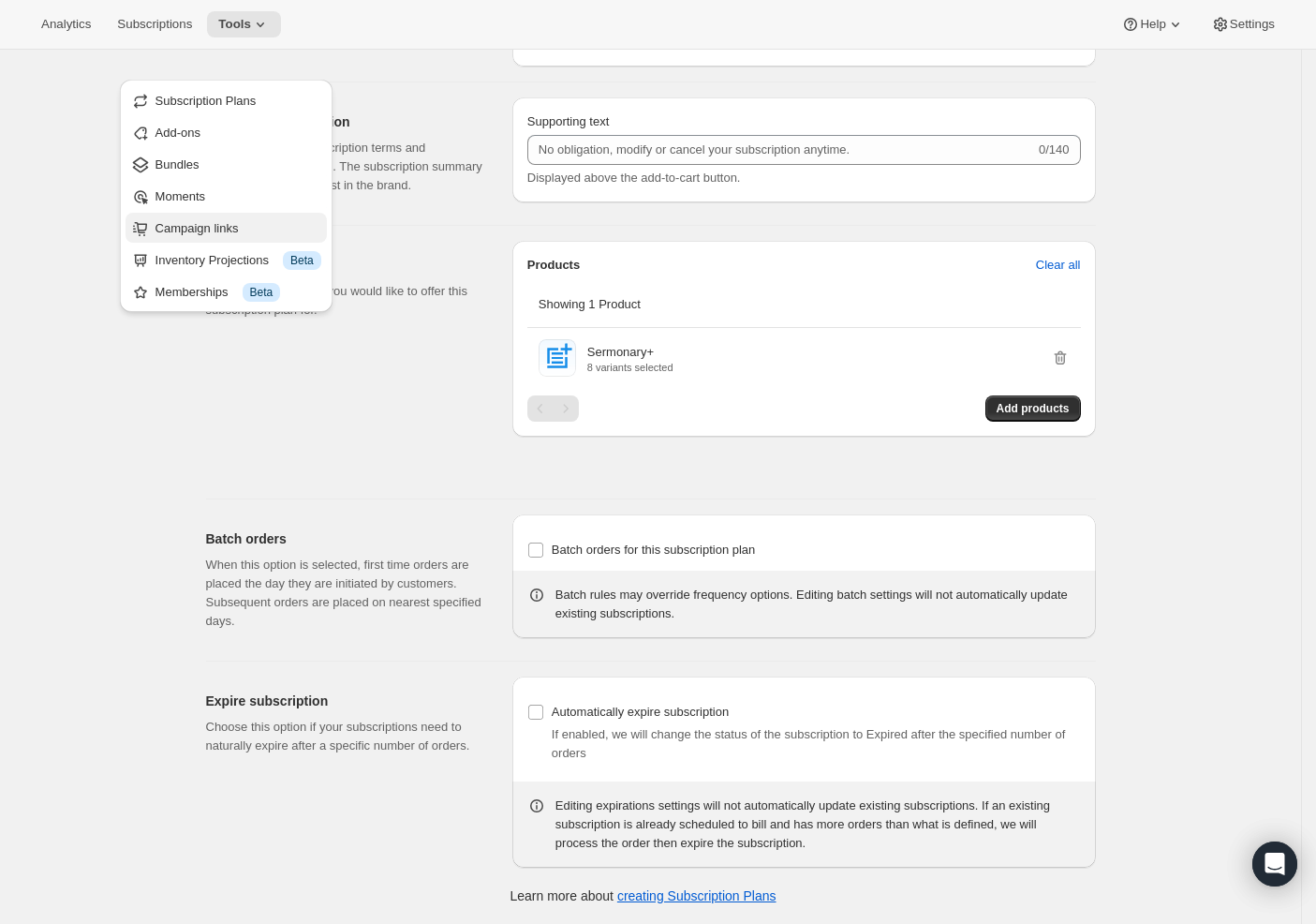
click at [209, 221] on span "Campaign links" at bounding box center [196, 228] width 83 height 14
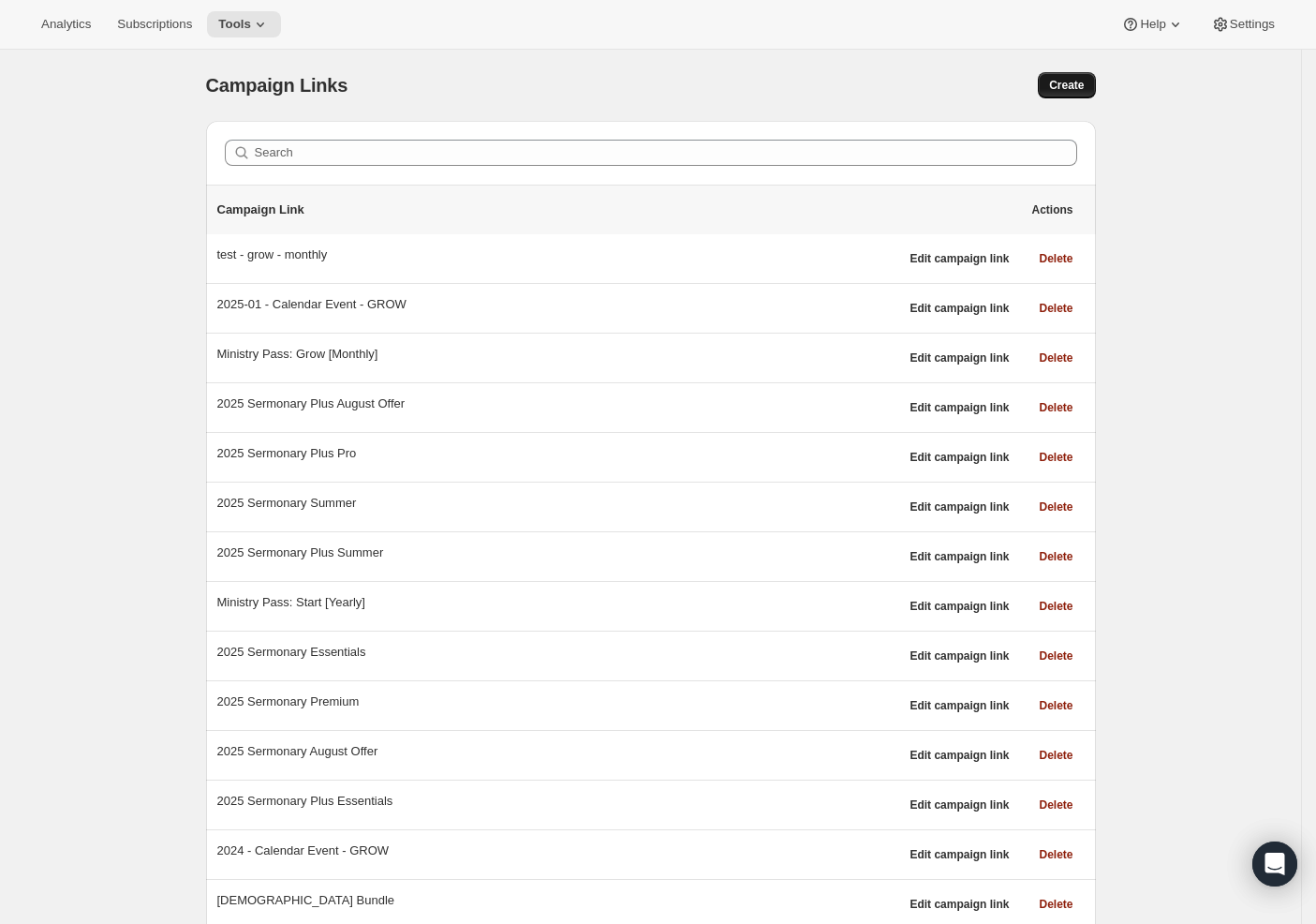
click at [1076, 80] on span "Create" at bounding box center [1067, 85] width 35 height 15
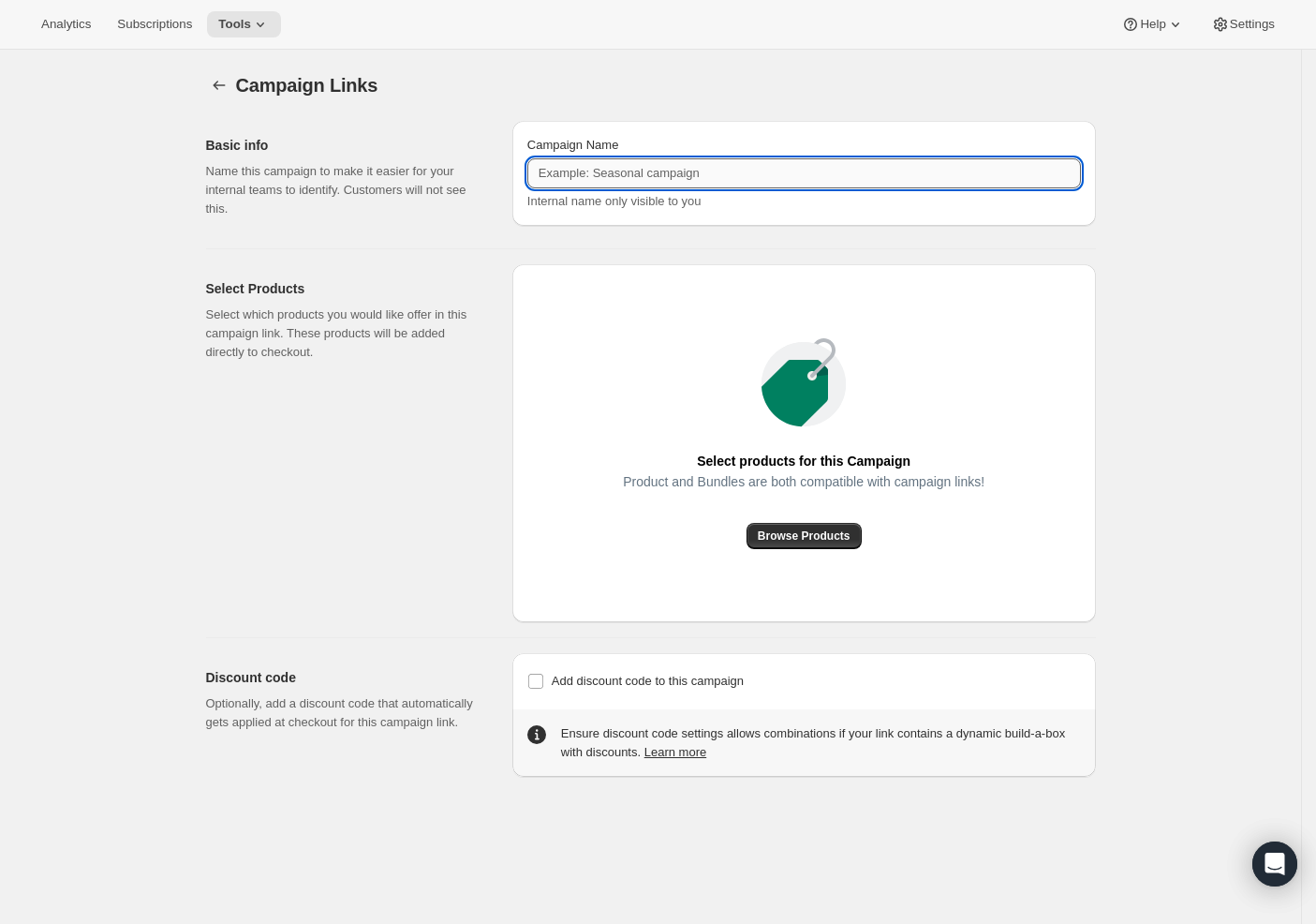
click at [596, 176] on input "Campaign Name" at bounding box center [803, 173] width 554 height 30
paste input "AI Webinar Aug25 Plus"
type input "AI Webinar Aug25 Plus"
click at [788, 537] on span "Browse Products" at bounding box center [803, 535] width 93 height 15
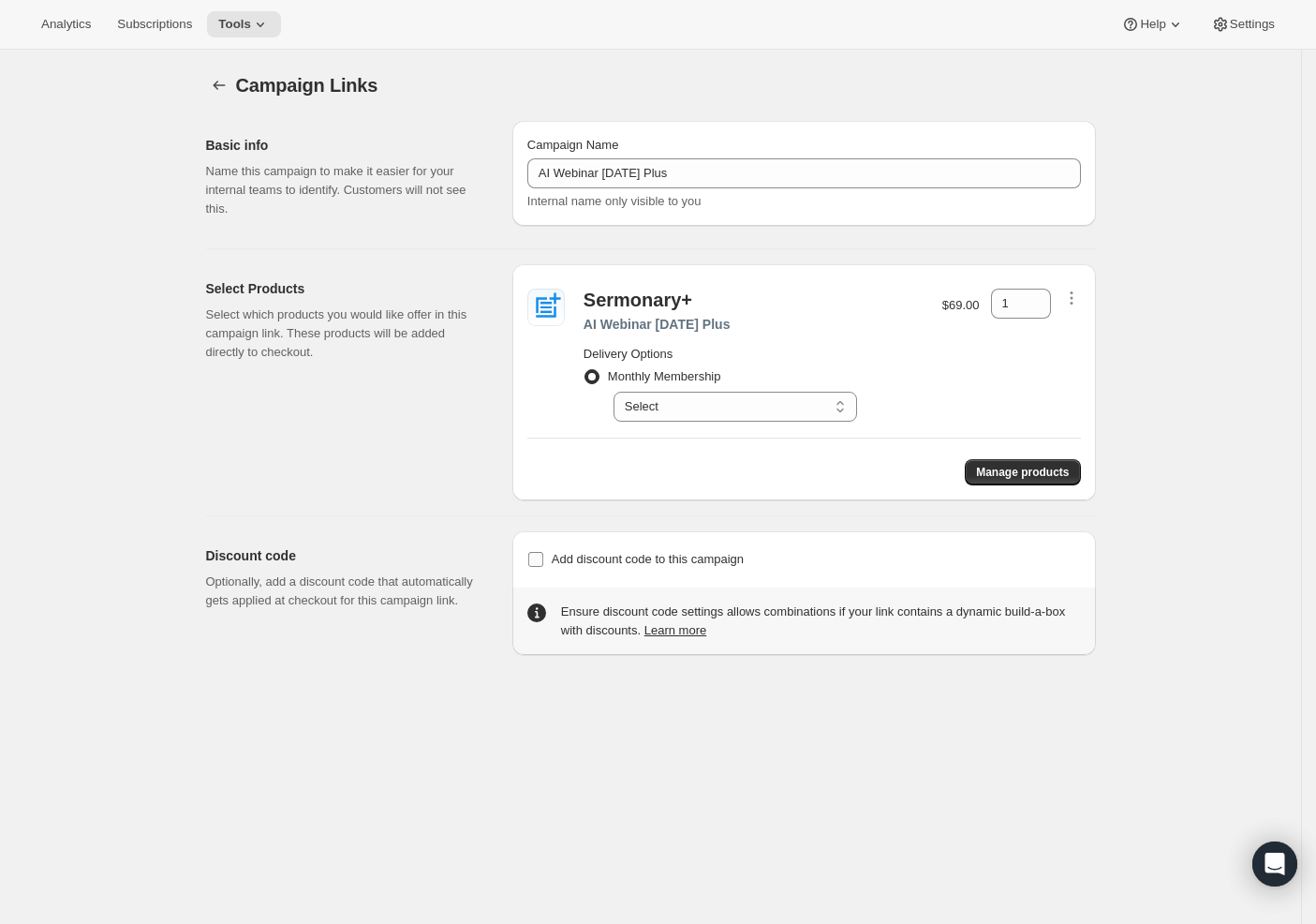
click at [544, 554] on input "Add discount code to this campaign" at bounding box center [535, 559] width 15 height 15
checkbox input "true"
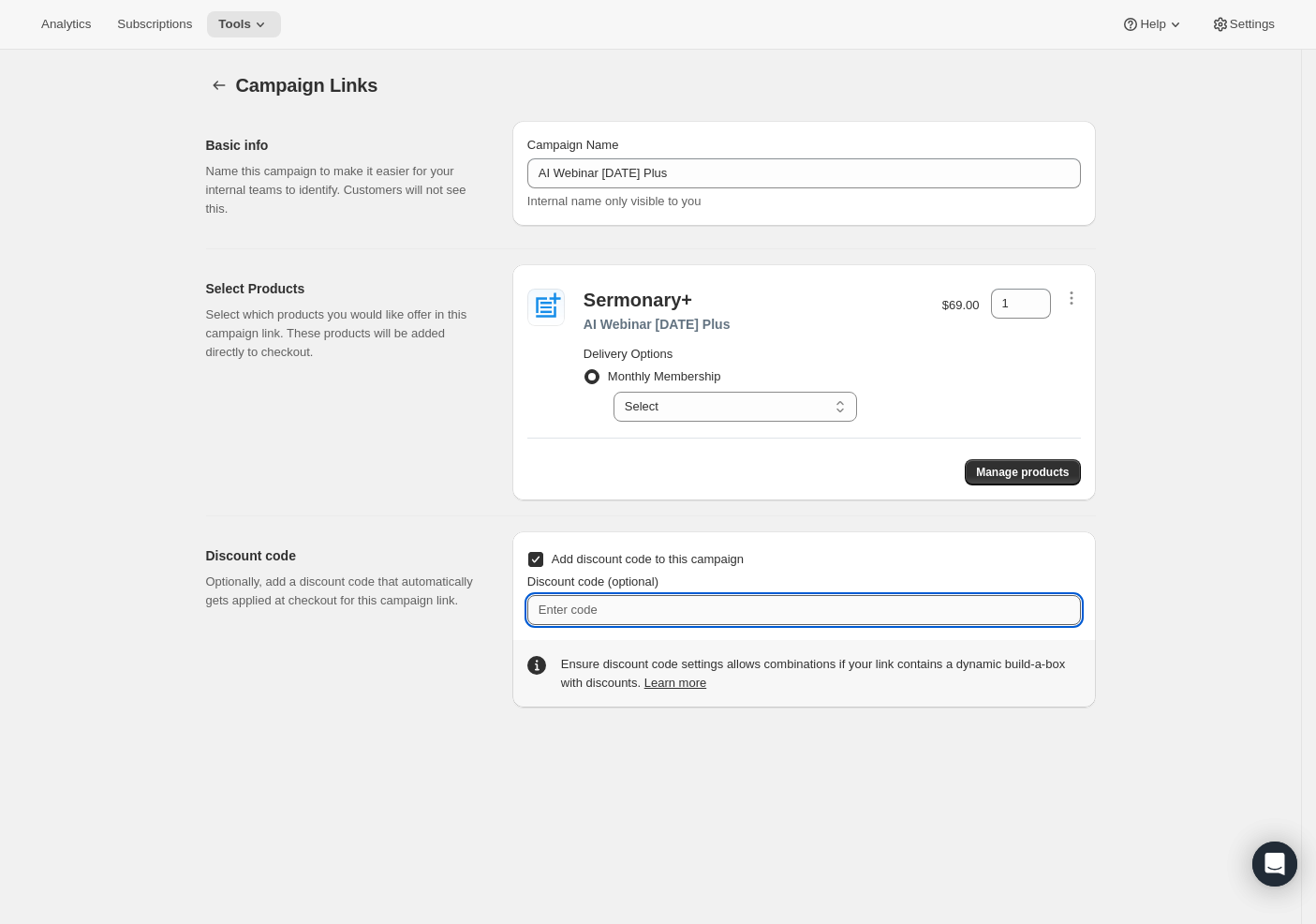
click at [594, 618] on input "Discount code (optional)" at bounding box center [803, 609] width 554 height 30
click at [218, 81] on icon "button" at bounding box center [219, 85] width 19 height 19
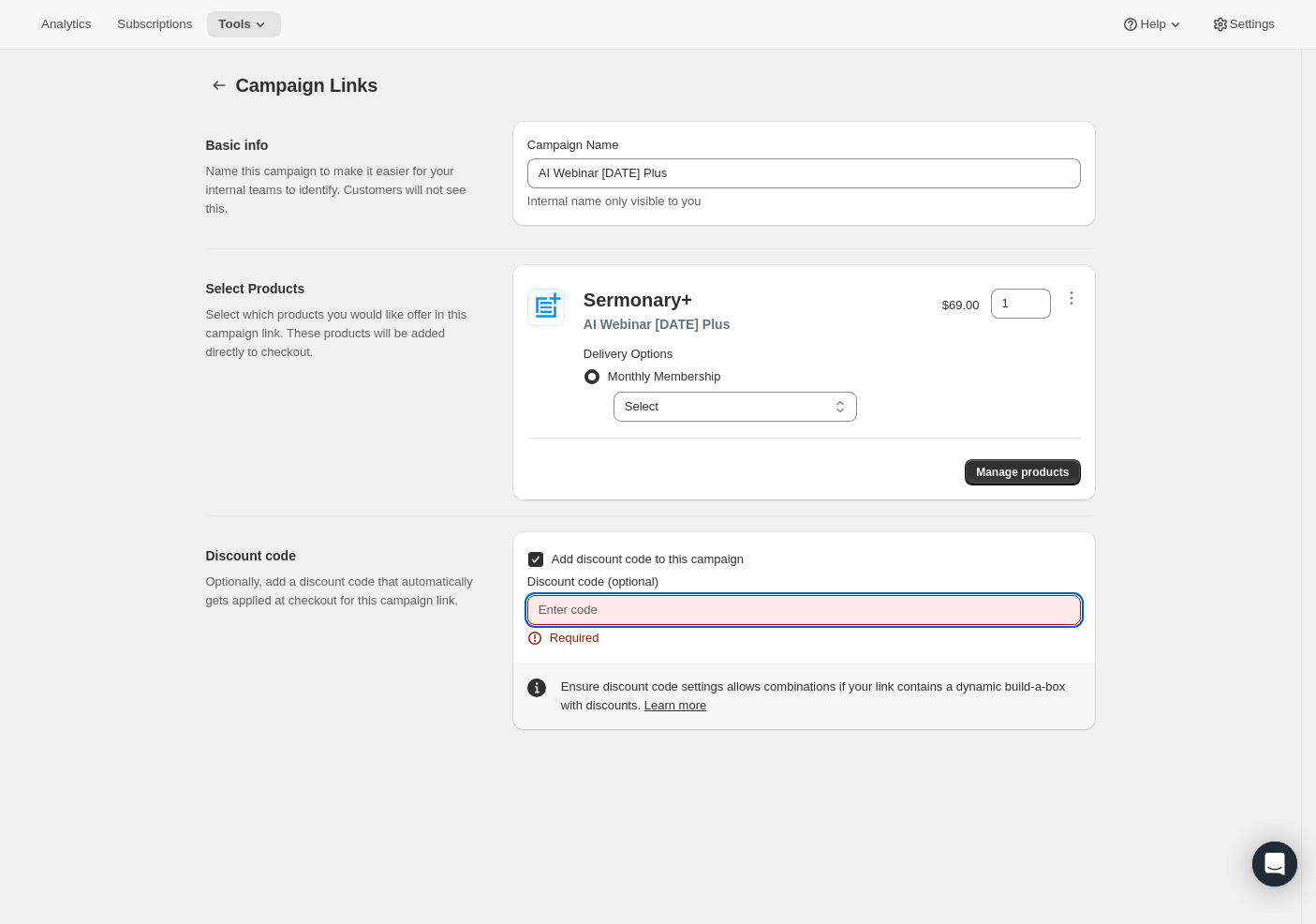
click at [610, 616] on input "Discount code (optional)" at bounding box center [803, 609] width 554 height 30
paste input "14 Day Free Trial"
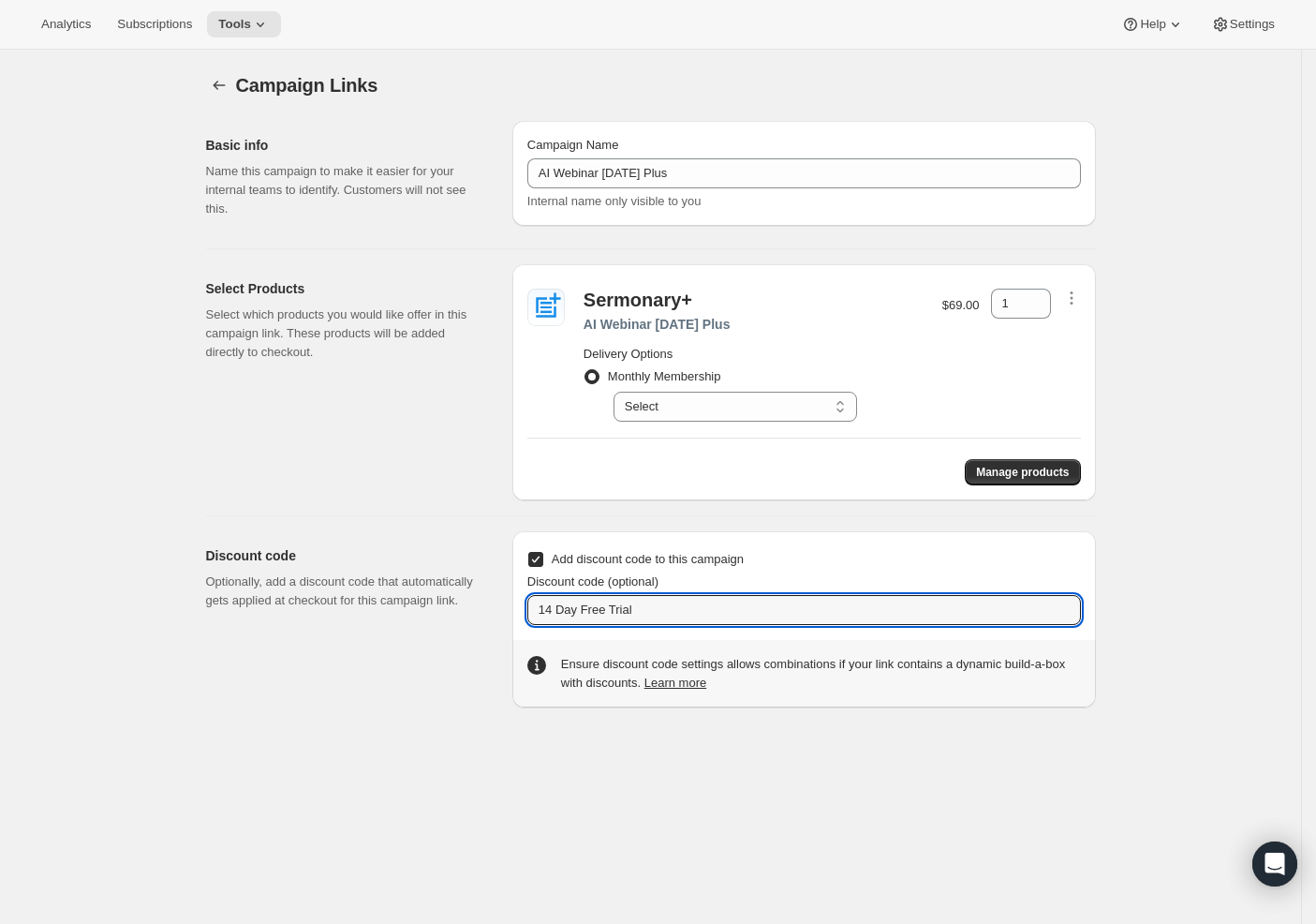
type input "14 Day Free Trial"
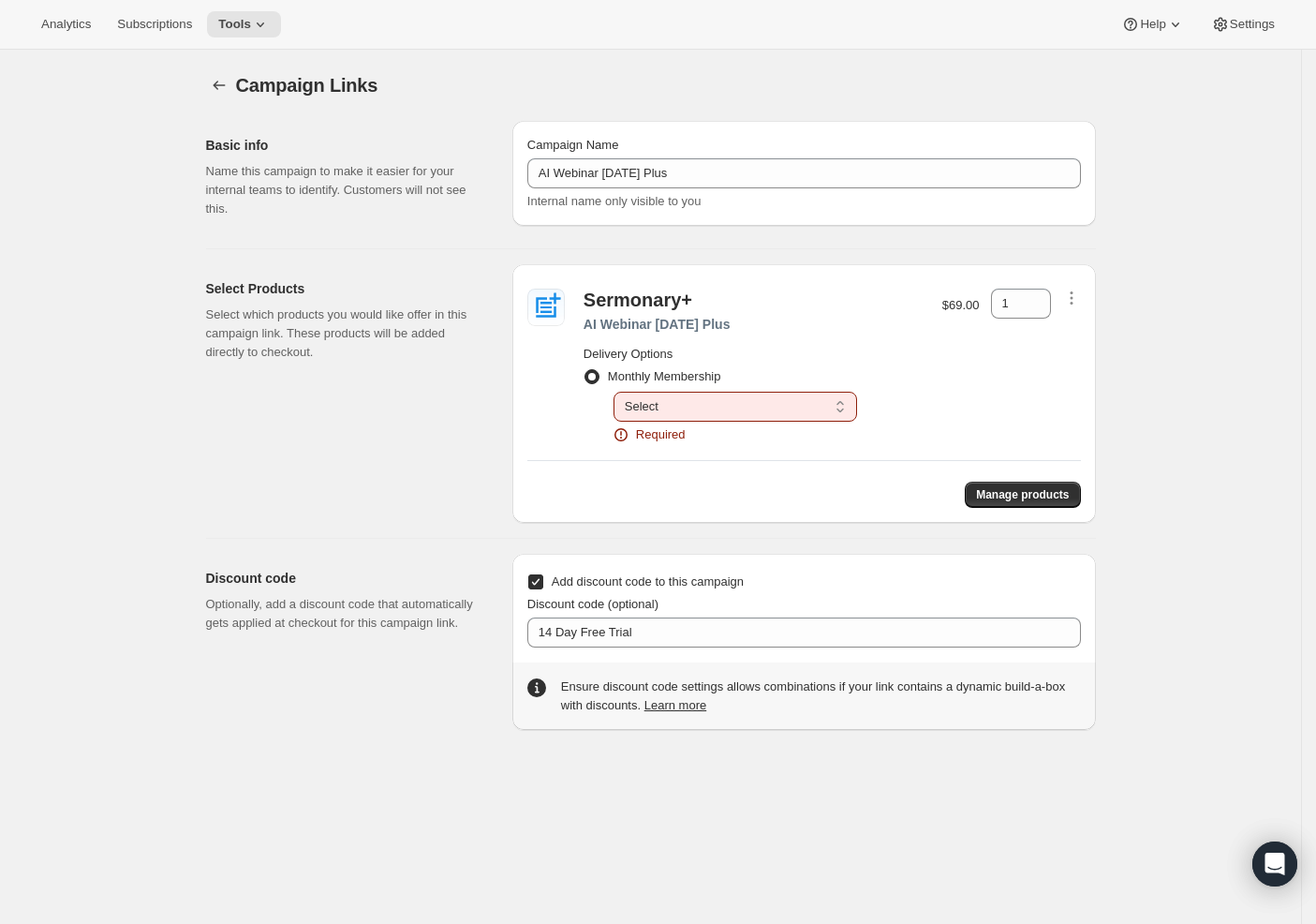
select select "gid://shopify/SellingPlan/690924028220"
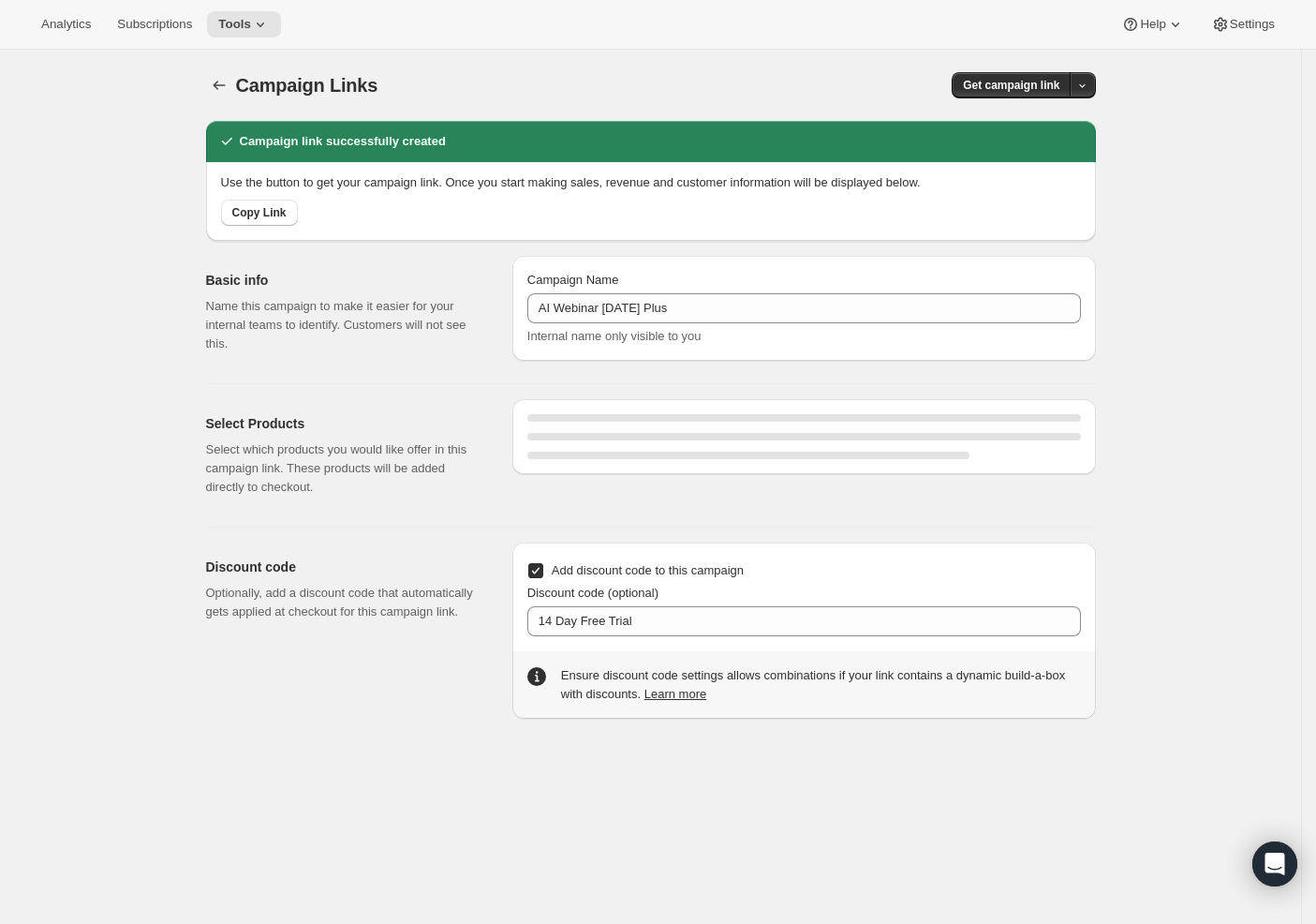
select select "gid://shopify/SellingPlan/690924028220"
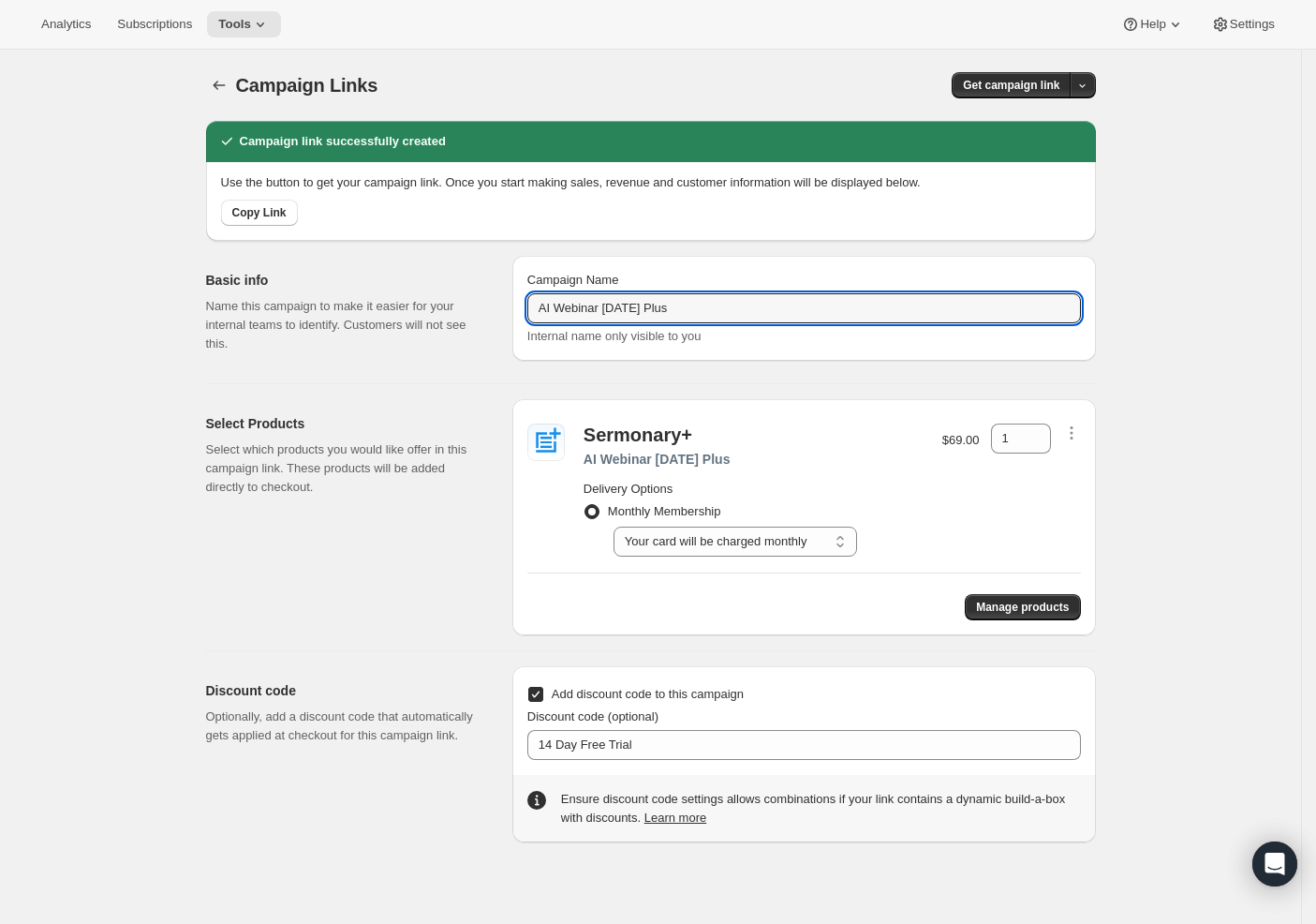
drag, startPoint x: 648, startPoint y: 307, endPoint x: 521, endPoint y: 304, distance: 127.0
click at [521, 304] on div "Campaign Name AI Webinar Aug25 Plus Internal name only visible to you" at bounding box center [804, 308] width 584 height 105
click at [1037, 82] on span "Get campaign link" at bounding box center [1010, 85] width 97 height 15
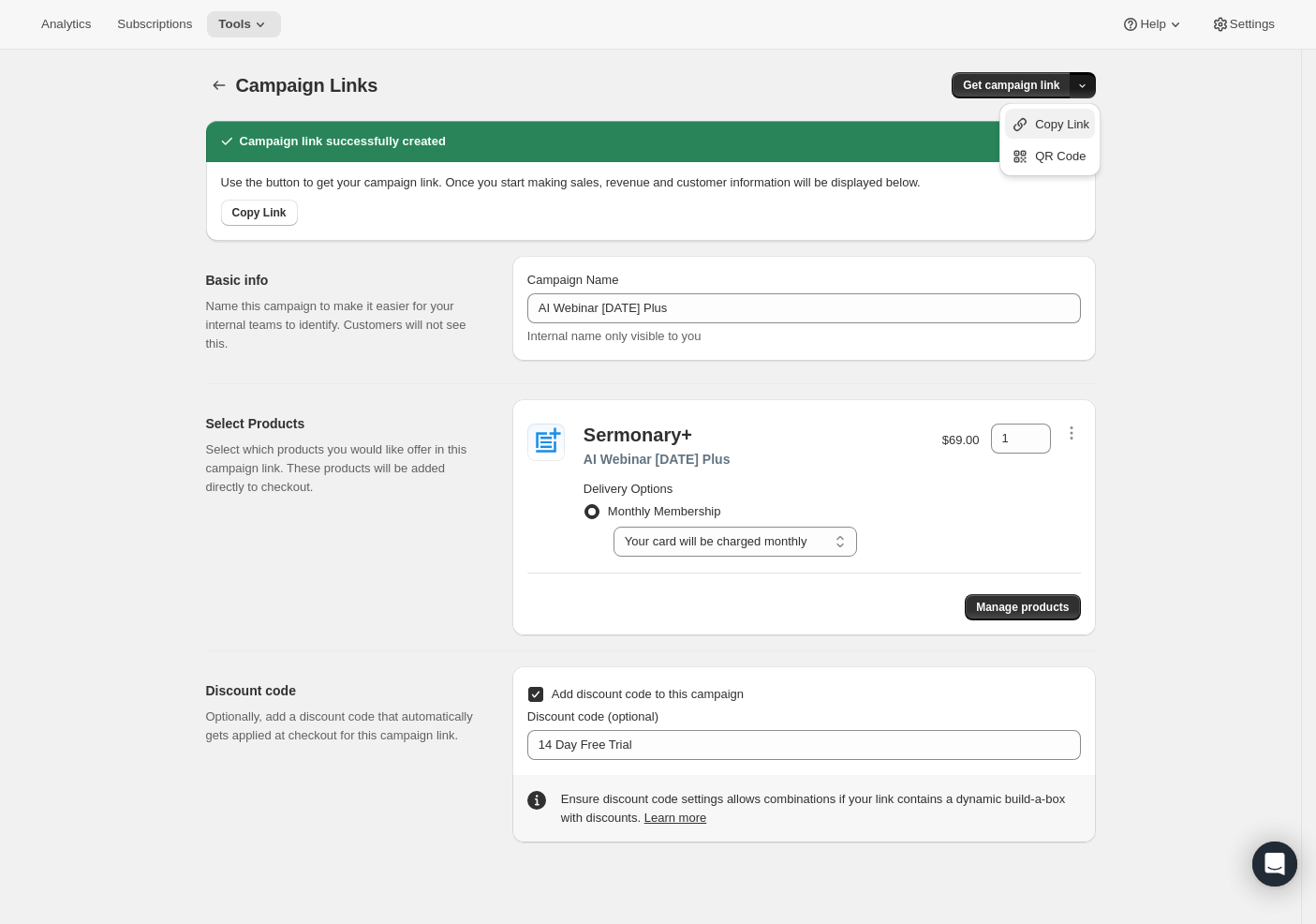
click at [1049, 131] on span "Copy Link" at bounding box center [1062, 124] width 55 height 14
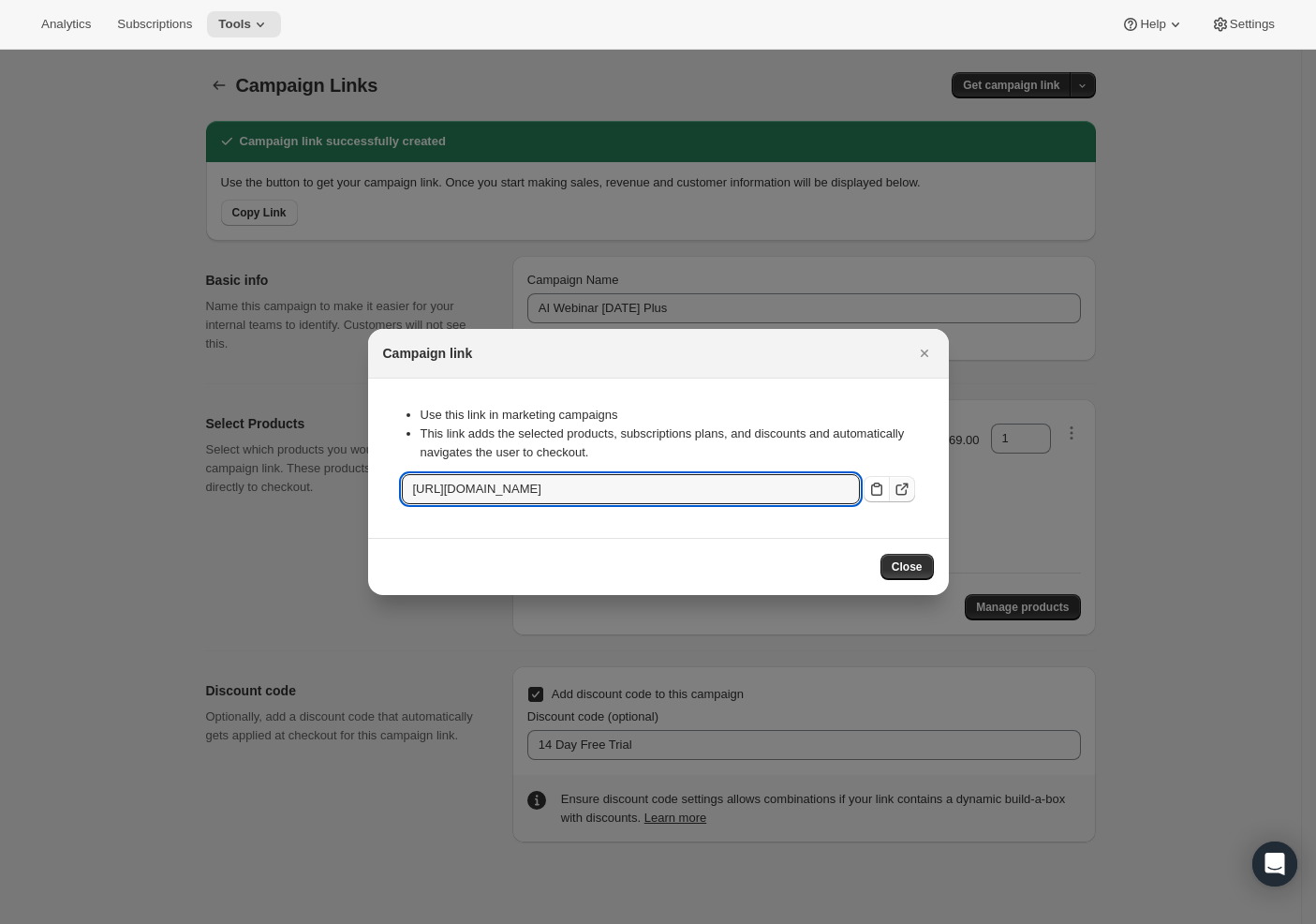
drag, startPoint x: 581, startPoint y: 491, endPoint x: 891, endPoint y: 487, distance: 310.0
click at [891, 487] on div "https://app.ministrypass.com/tools/bundle-subscriptions/cl/379d54ac-3cbb-4daf-b…" at bounding box center [659, 489] width 514 height 30
click at [892, 565] on span "Close" at bounding box center [907, 567] width 31 height 15
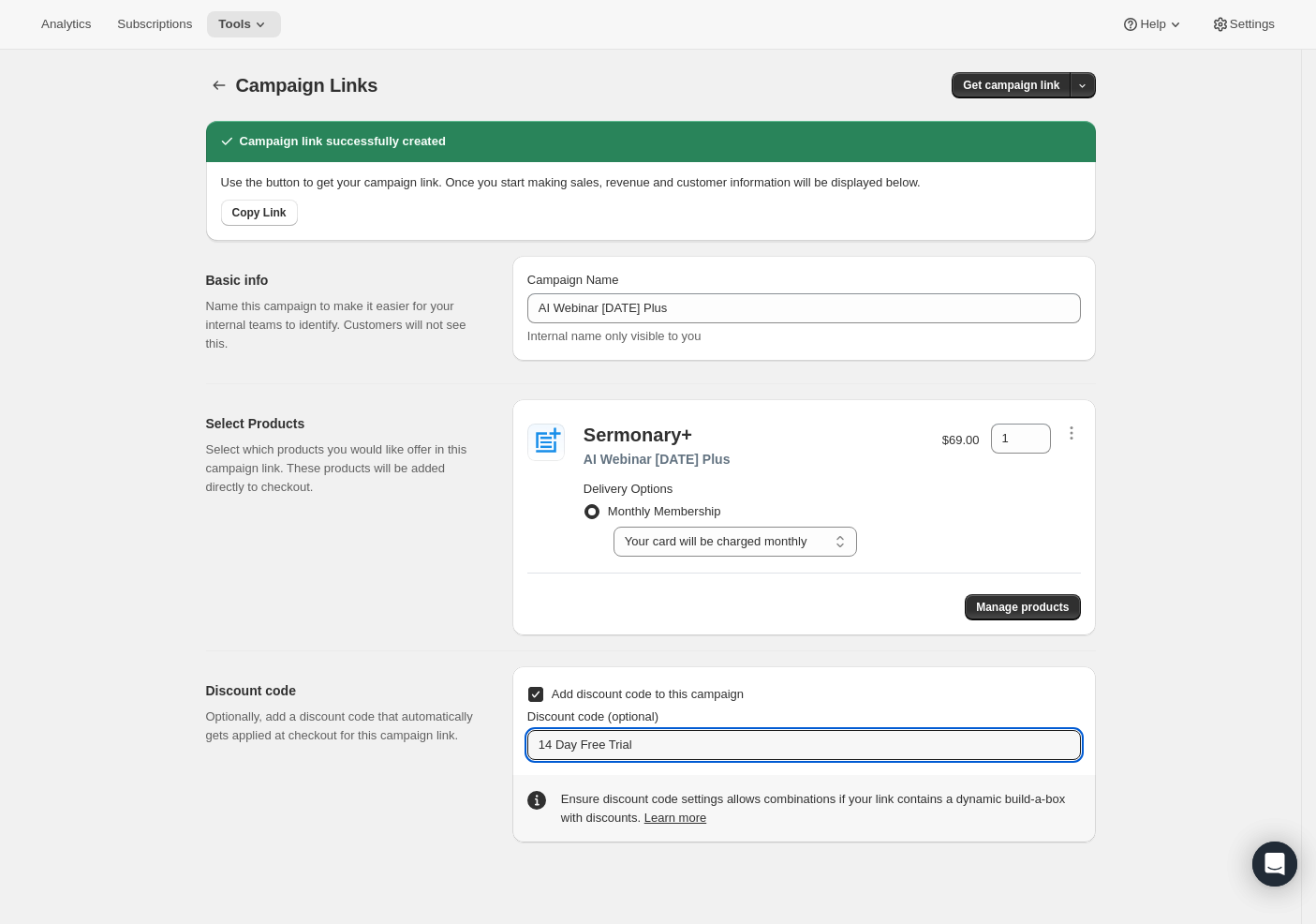
drag, startPoint x: 664, startPoint y: 751, endPoint x: 458, endPoint y: 749, distance: 206.0
click at [458, 749] on div "Discount code Optionally, add a discount code that automatically gets applied a…" at bounding box center [643, 747] width 905 height 191
